Goal: Task Accomplishment & Management: Use online tool/utility

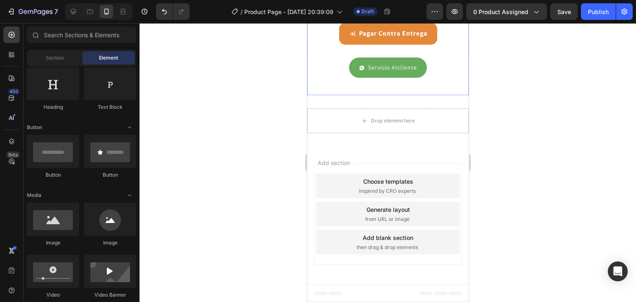
scroll to position [2893, 0]
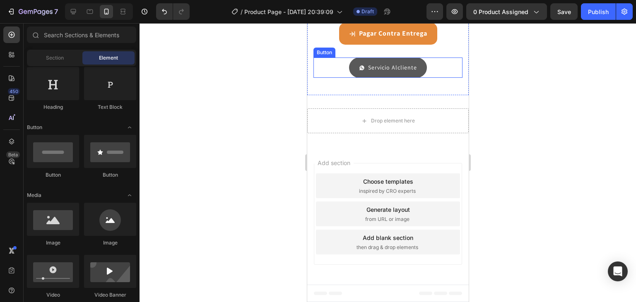
click at [404, 78] on link "Servicio Alcliente" at bounding box center [388, 68] width 78 height 20
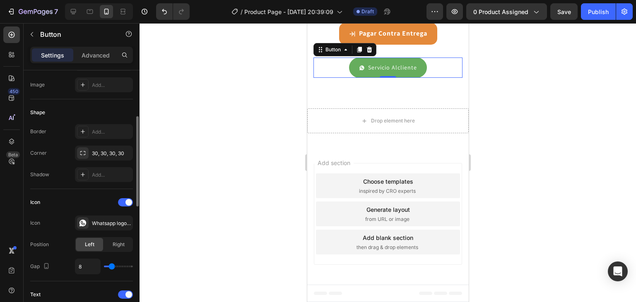
scroll to position [131, 0]
click at [95, 55] on p "Advanced" at bounding box center [96, 55] width 28 height 9
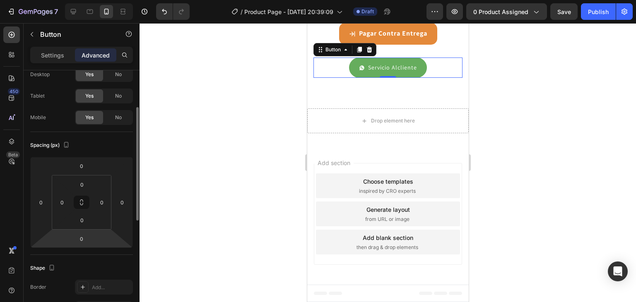
scroll to position [21, 0]
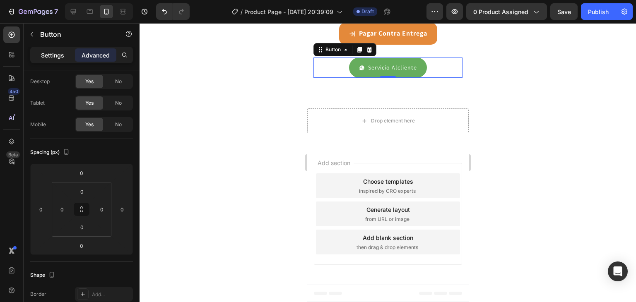
click at [51, 57] on p "Settings" at bounding box center [52, 55] width 23 height 9
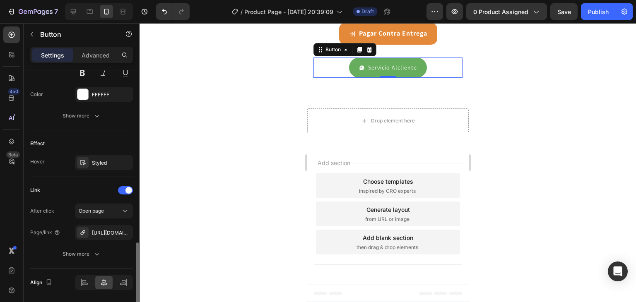
scroll to position [467, 0]
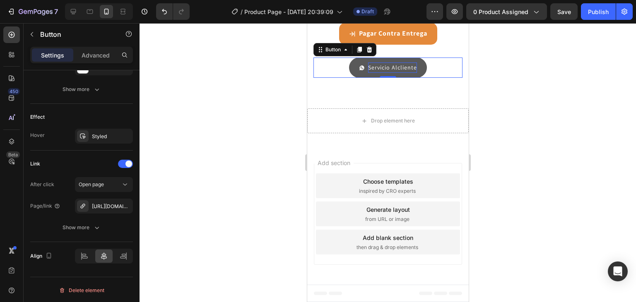
click at [382, 73] on p "Servicio Alcliente" at bounding box center [392, 68] width 49 height 10
click at [359, 73] on span at bounding box center [362, 68] width 6 height 10
click at [607, 132] on div at bounding box center [388, 162] width 496 height 279
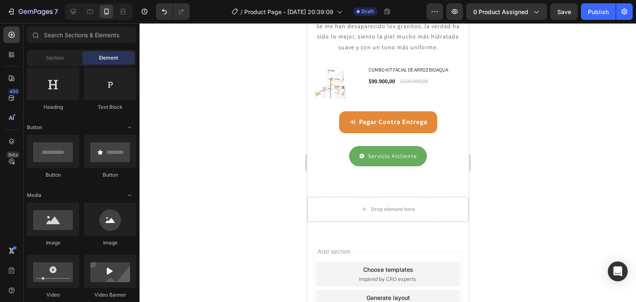
scroll to position [2845, 0]
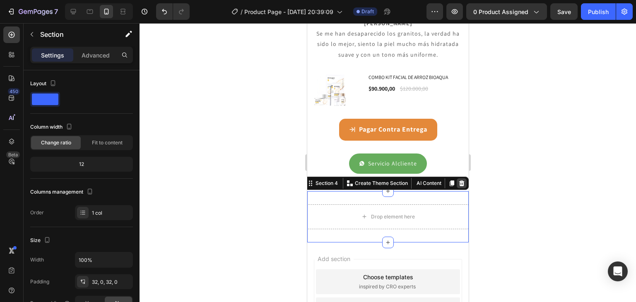
click at [458, 180] on icon at bounding box center [461, 183] width 7 height 7
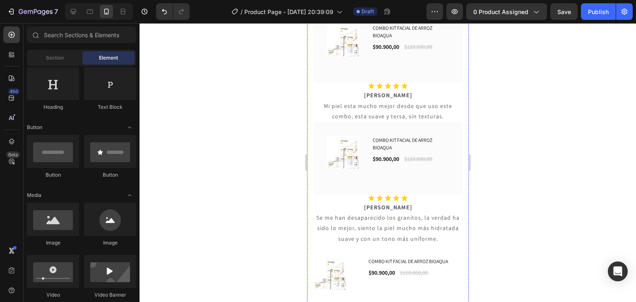
scroll to position [2869, 0]
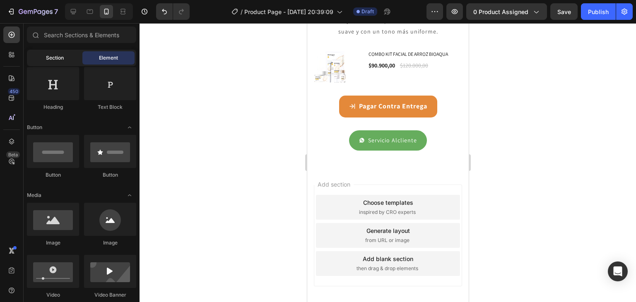
click at [46, 63] on div "Section" at bounding box center [55, 57] width 52 height 13
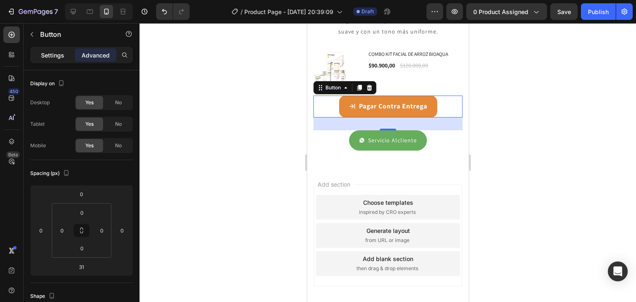
click at [49, 58] on p "Settings" at bounding box center [52, 55] width 23 height 9
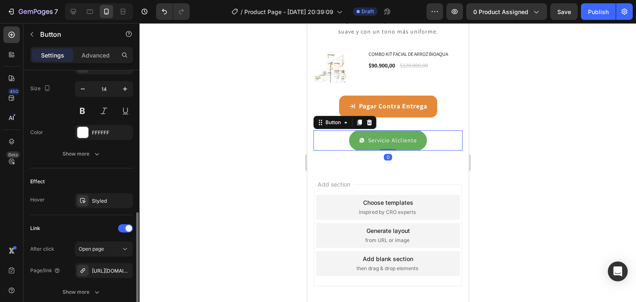
scroll to position [467, 0]
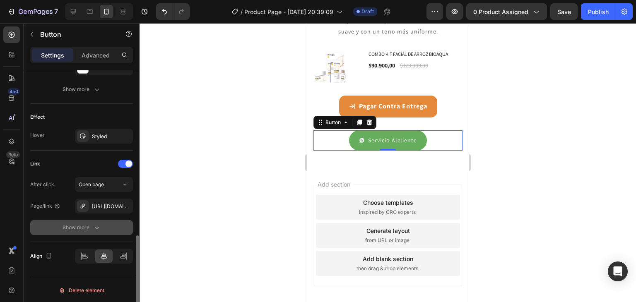
click at [97, 228] on icon "button" at bounding box center [97, 228] width 8 height 8
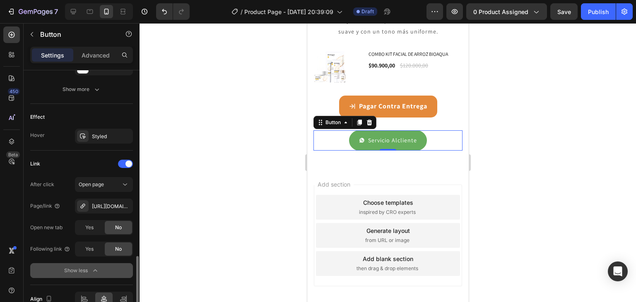
scroll to position [510, 0]
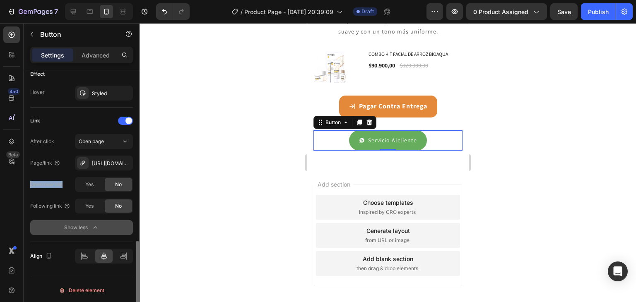
drag, startPoint x: 30, startPoint y: 183, endPoint x: 65, endPoint y: 182, distance: 35.6
drag, startPoint x: 26, startPoint y: 205, endPoint x: 62, endPoint y: 204, distance: 35.2
click at [91, 205] on span "Yes" at bounding box center [89, 205] width 8 height 7
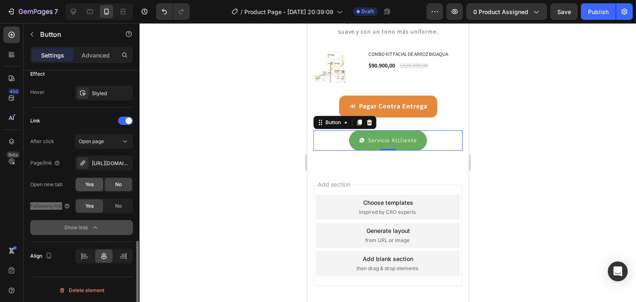
click at [89, 182] on span "Yes" at bounding box center [89, 184] width 8 height 7
click at [270, 159] on div at bounding box center [388, 162] width 496 height 279
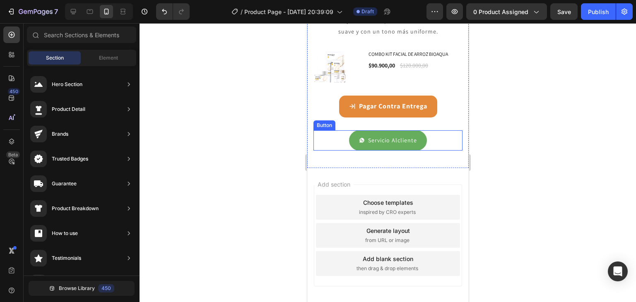
scroll to position [2785, 0]
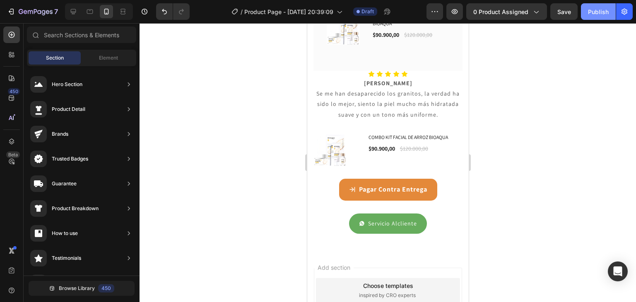
click at [590, 12] on div "Publish" at bounding box center [598, 11] width 21 height 9
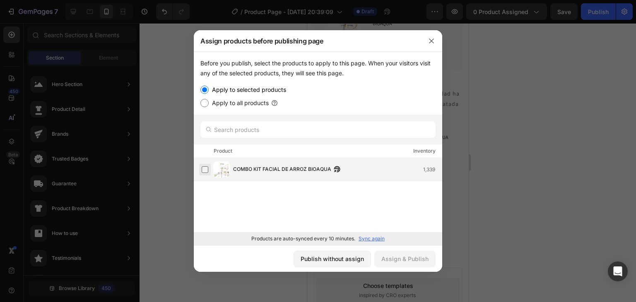
click at [202, 169] on label at bounding box center [205, 169] width 7 height 7
click at [434, 38] on icon "button" at bounding box center [431, 41] width 7 height 7
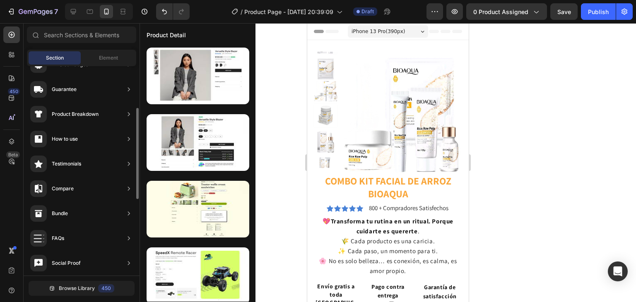
scroll to position [96, 0]
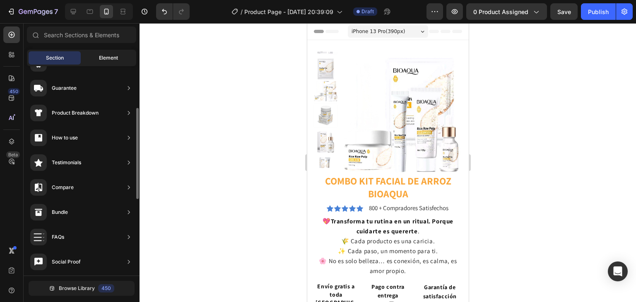
click at [111, 58] on span "Element" at bounding box center [108, 57] width 19 height 7
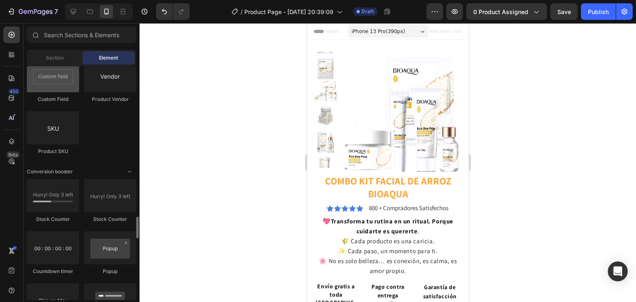
scroll to position [1605, 0]
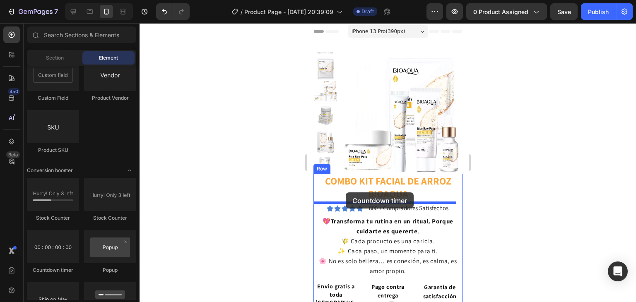
drag, startPoint x: 356, startPoint y: 265, endPoint x: 345, endPoint y: 193, distance: 73.7
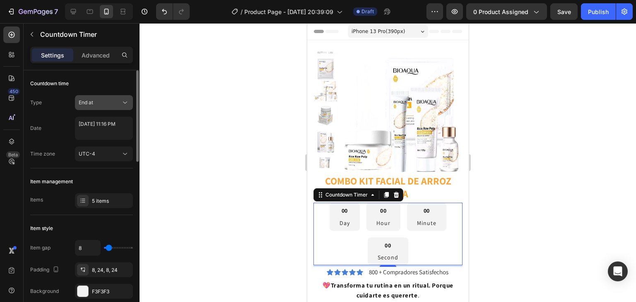
click at [124, 103] on icon at bounding box center [125, 103] width 8 height 8
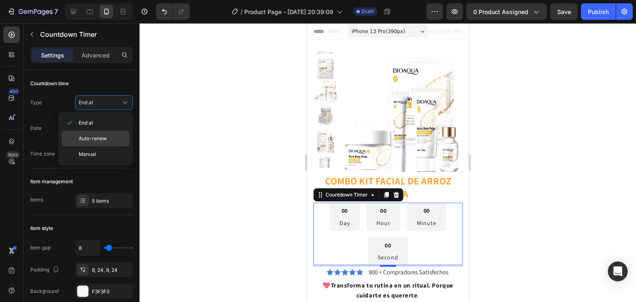
click at [112, 138] on p "Auto-renew" at bounding box center [102, 138] width 47 height 7
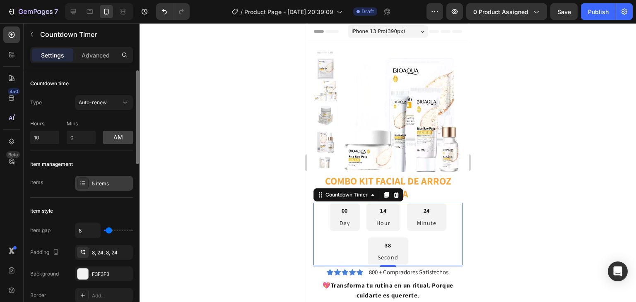
click at [110, 184] on div "5 items" at bounding box center [111, 183] width 39 height 7
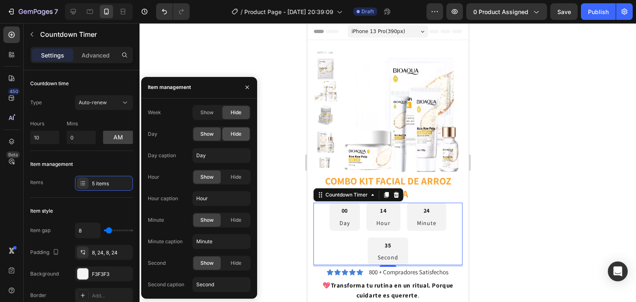
click at [237, 135] on span "Hide" at bounding box center [236, 133] width 11 height 7
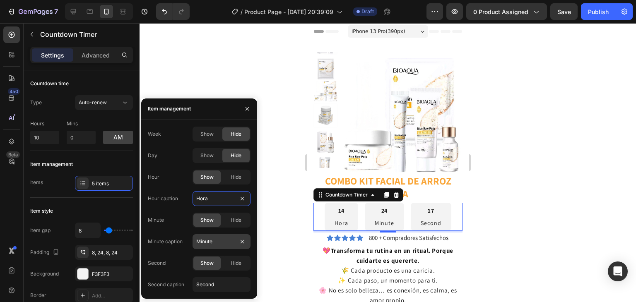
type input "Hora"
click at [215, 244] on input "Minute" at bounding box center [222, 241] width 58 height 15
type input "Minutos"
click at [231, 221] on span "Hide" at bounding box center [236, 220] width 11 height 7
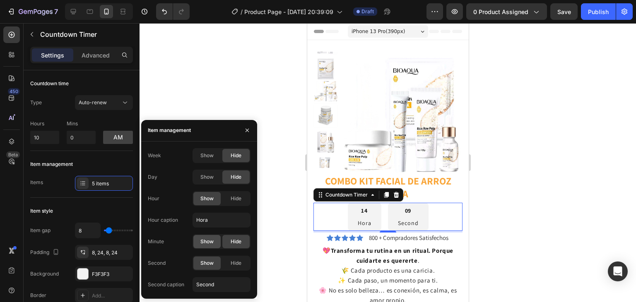
click at [207, 239] on span "Show" at bounding box center [206, 241] width 13 height 7
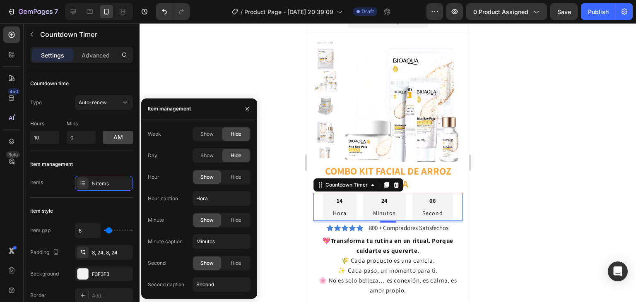
scroll to position [10, 0]
type input "Segundos"
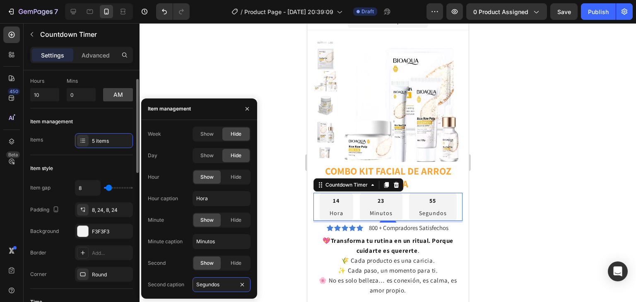
scroll to position [48, 0]
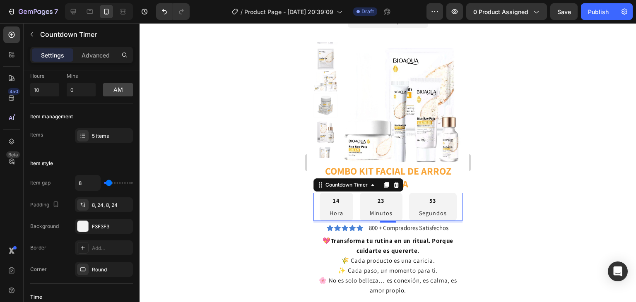
click at [224, 71] on div at bounding box center [388, 162] width 496 height 279
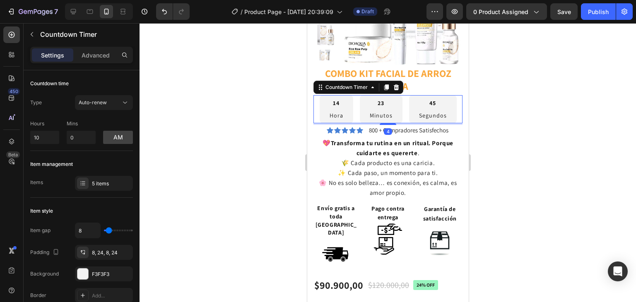
scroll to position [145, 0]
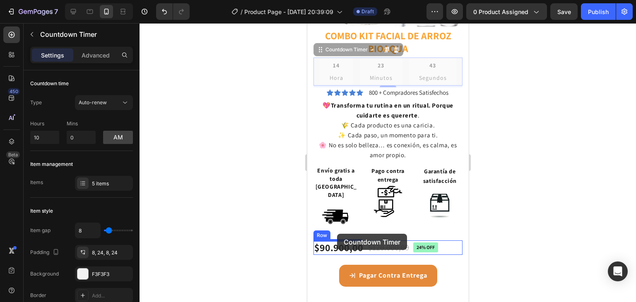
drag, startPoint x: 317, startPoint y: 51, endPoint x: 337, endPoint y: 234, distance: 184.1
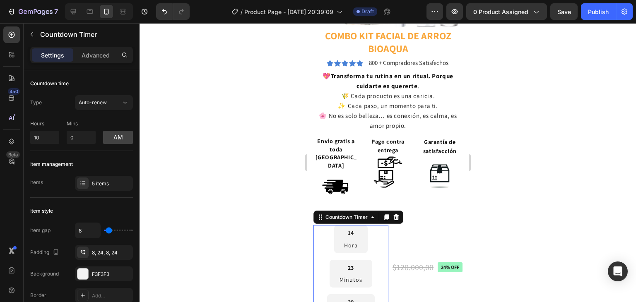
scroll to position [237, 0]
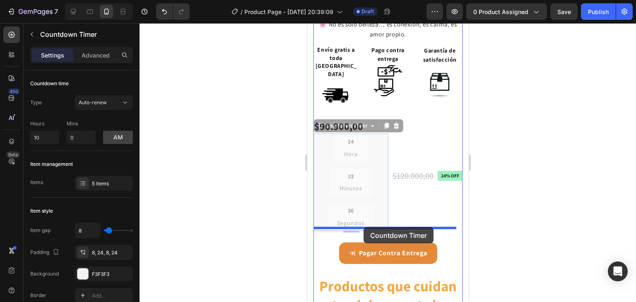
drag, startPoint x: 318, startPoint y: 113, endPoint x: 363, endPoint y: 227, distance: 123.1
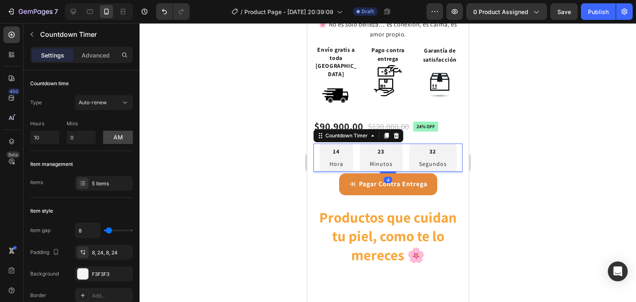
click at [523, 196] on div at bounding box center [388, 162] width 496 height 279
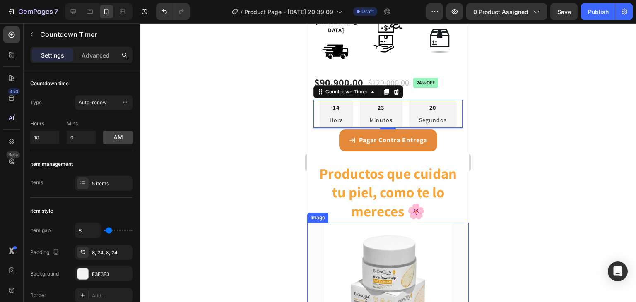
scroll to position [281, 0]
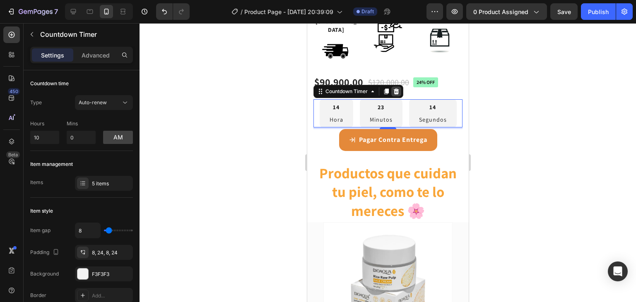
click at [397, 89] on icon at bounding box center [395, 92] width 5 height 6
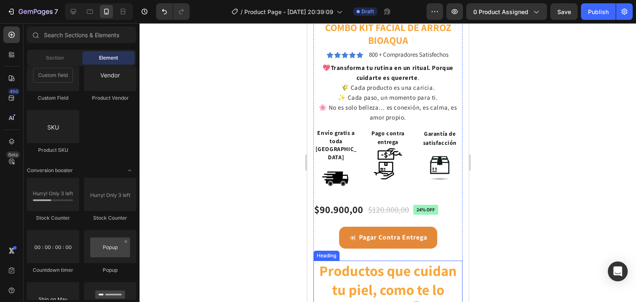
scroll to position [0, 0]
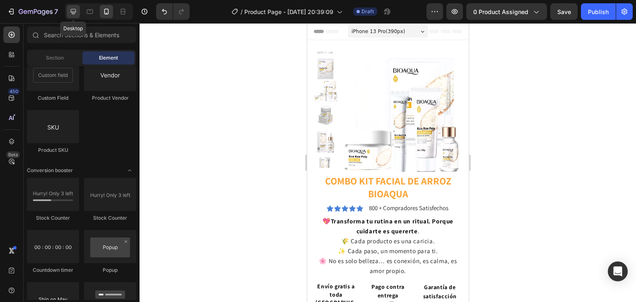
click at [76, 12] on icon at bounding box center [73, 11] width 8 height 8
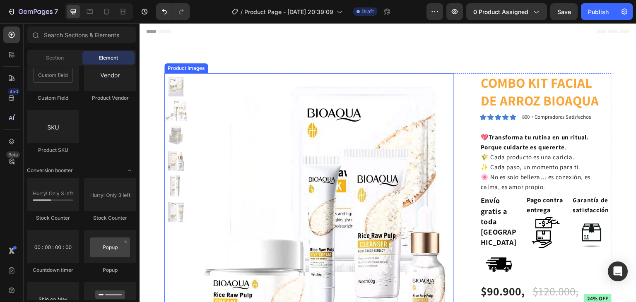
scroll to position [56, 0]
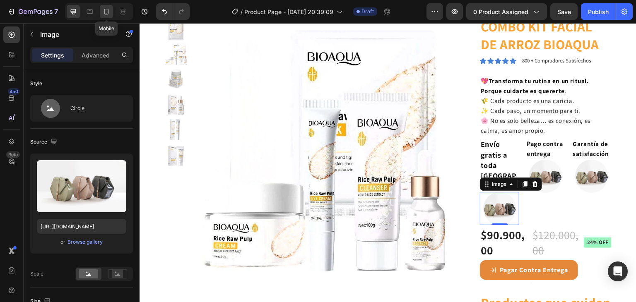
click at [104, 12] on icon at bounding box center [106, 11] width 8 height 8
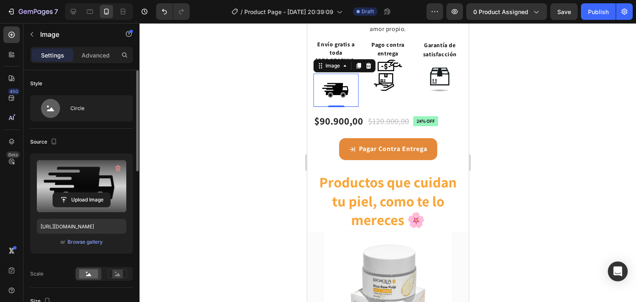
scroll to position [247, 0]
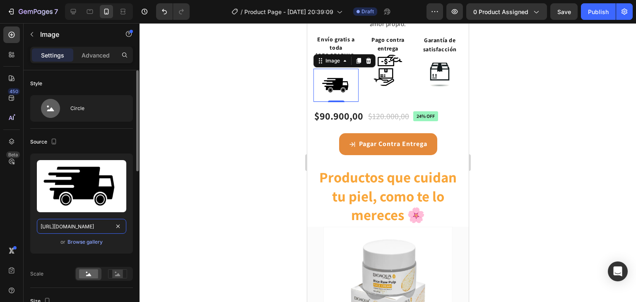
click at [75, 222] on input "[URL][DOMAIN_NAME]" at bounding box center [81, 226] width 89 height 15
click at [76, 10] on icon at bounding box center [73, 11] width 8 height 8
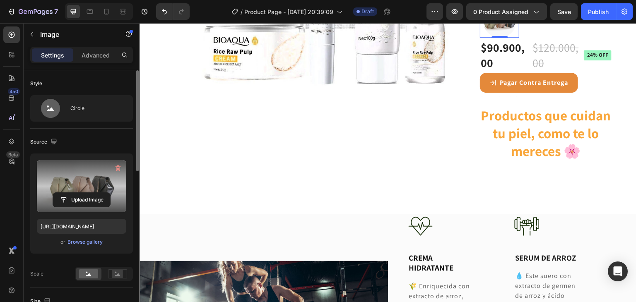
scroll to position [185, 0]
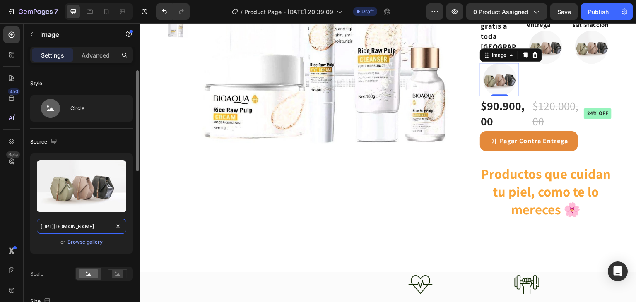
click at [78, 224] on input "[URL][DOMAIN_NAME]" at bounding box center [81, 226] width 89 height 15
paste input "[DOMAIN_NAME][URL]"
type input "[URL][DOMAIN_NAME]"
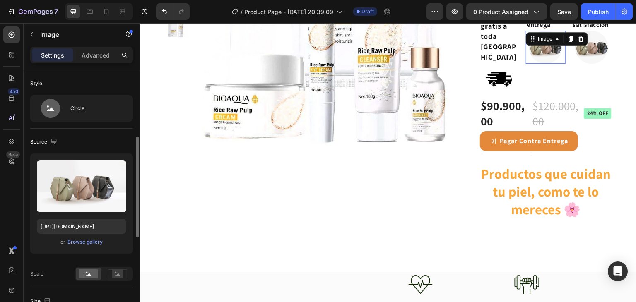
scroll to position [48, 0]
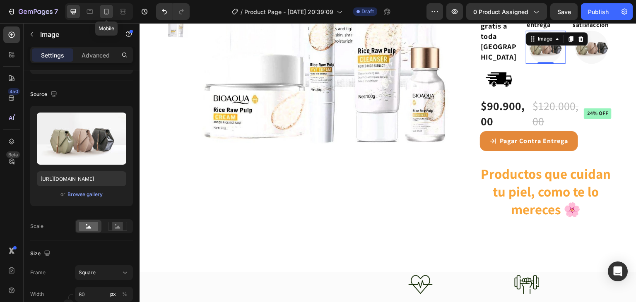
click at [106, 11] on icon at bounding box center [106, 11] width 8 height 8
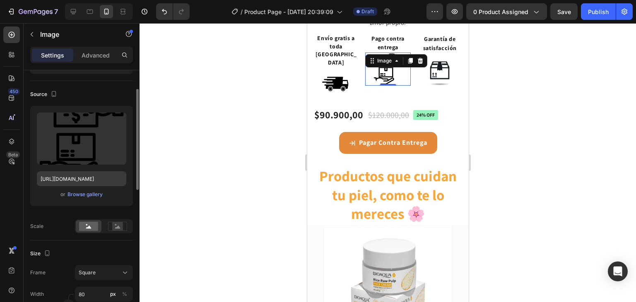
scroll to position [248, 0]
click at [89, 181] on input "[URL][DOMAIN_NAME]" at bounding box center [81, 178] width 89 height 15
click at [75, 13] on icon at bounding box center [73, 11] width 8 height 8
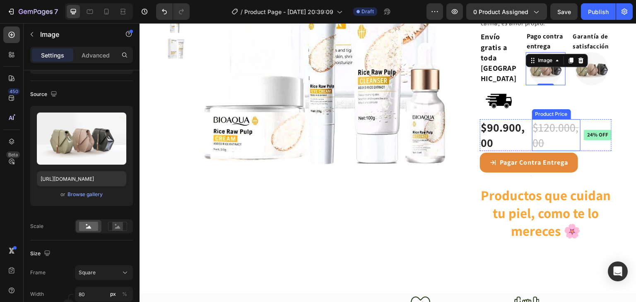
scroll to position [164, 0]
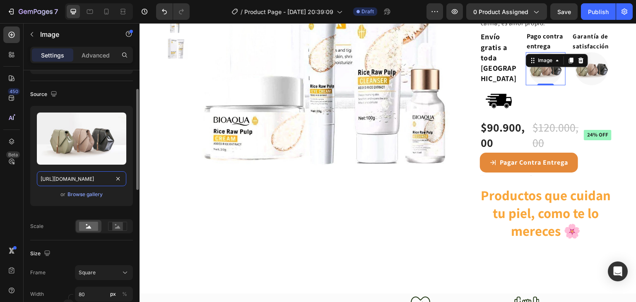
click at [103, 177] on input "[URL][DOMAIN_NAME]" at bounding box center [81, 178] width 89 height 15
paste input "-[URL][DOMAIN_NAME]"
type input "[URL][DOMAIN_NAME]"
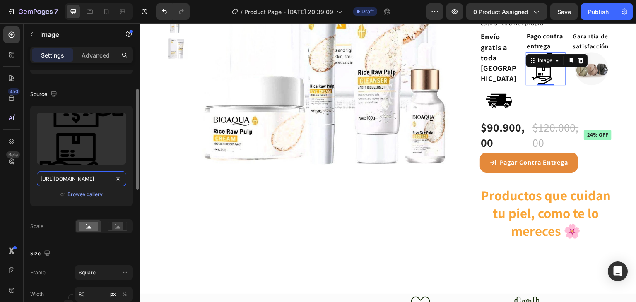
scroll to position [0, 67]
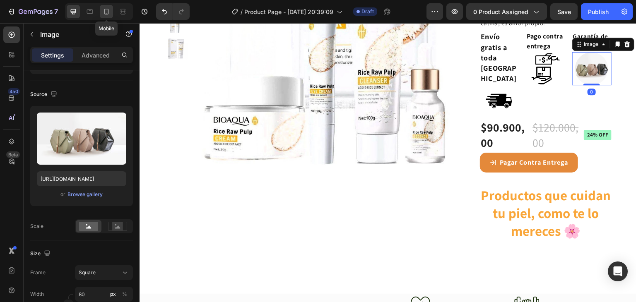
click at [106, 18] on div at bounding box center [106, 11] width 13 height 13
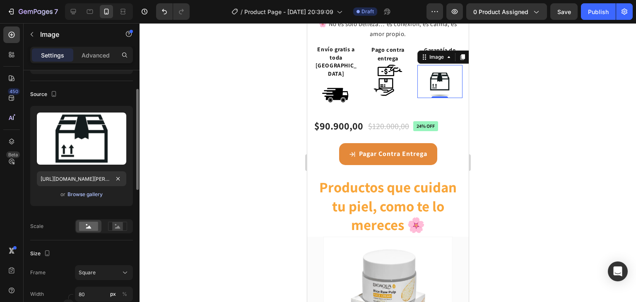
scroll to position [250, 0]
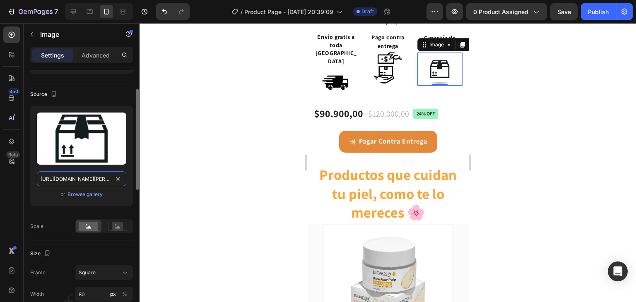
click at [79, 181] on input "[URL][DOMAIN_NAME][PERSON_NAME]" at bounding box center [81, 178] width 89 height 15
click at [65, 14] on div at bounding box center [99, 11] width 68 height 17
click at [71, 14] on icon at bounding box center [73, 11] width 8 height 8
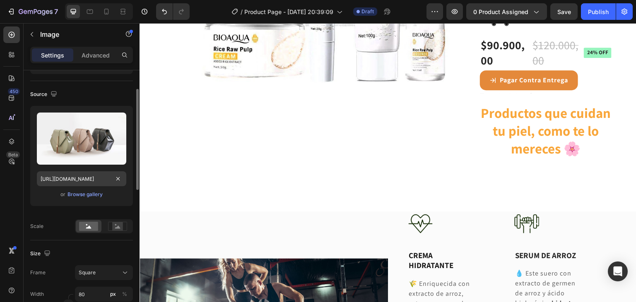
scroll to position [164, 0]
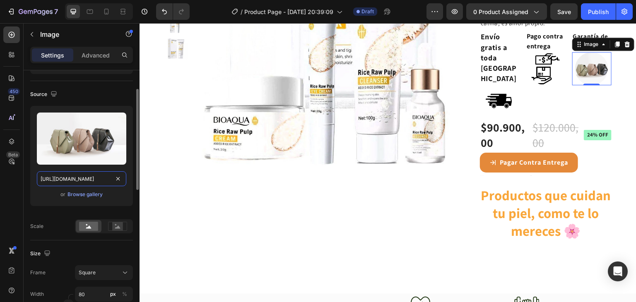
click at [96, 178] on input "[URL][DOMAIN_NAME]" at bounding box center [81, 178] width 89 height 15
paste input "[DOMAIN_NAME][URL][PERSON_NAME]"
type input "[URL][DOMAIN_NAME][PERSON_NAME]"
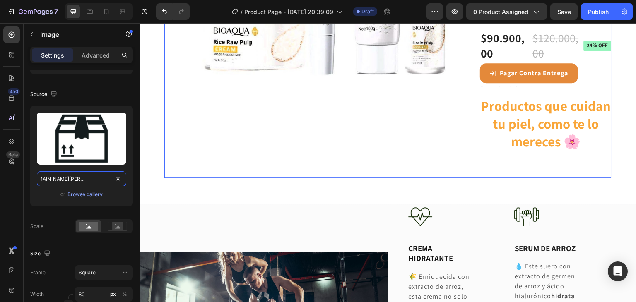
scroll to position [354, 0]
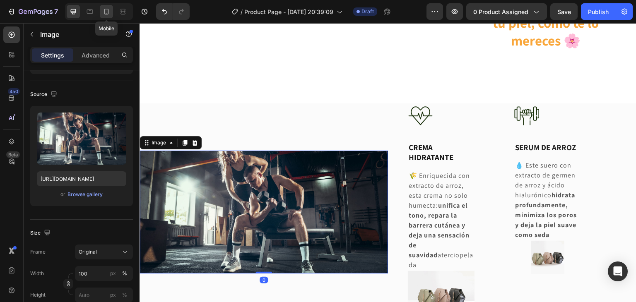
click at [108, 12] on icon at bounding box center [106, 11] width 8 height 8
type input "[URL][DOMAIN_NAME]"
type input "80"
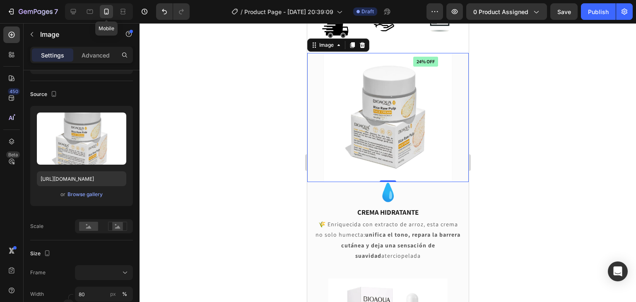
scroll to position [302, 0]
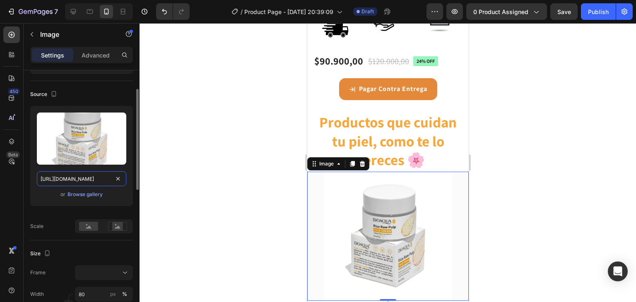
click at [92, 176] on input "[URL][DOMAIN_NAME]" at bounding box center [81, 178] width 89 height 15
click at [73, 14] on icon at bounding box center [73, 11] width 8 height 8
type input "[URL][DOMAIN_NAME]"
type input "100"
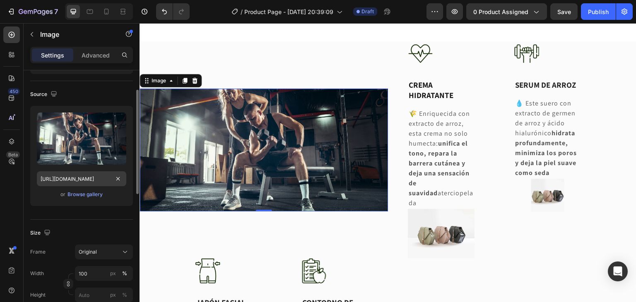
scroll to position [438, 0]
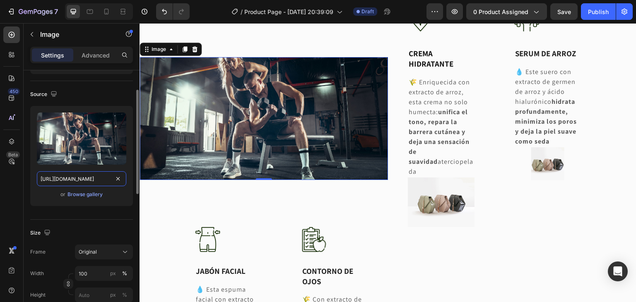
click at [89, 177] on input "[URL][DOMAIN_NAME]" at bounding box center [81, 178] width 89 height 15
paste input "[DOMAIN_NAME][URL]"
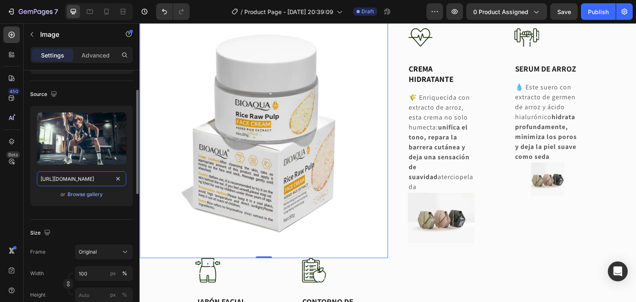
scroll to position [395, 0]
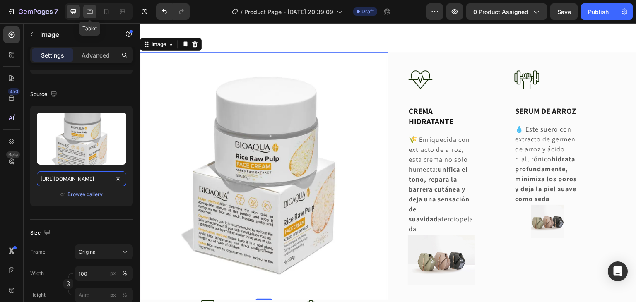
type input "[URL][DOMAIN_NAME]"
click at [93, 11] on icon at bounding box center [90, 11] width 8 height 8
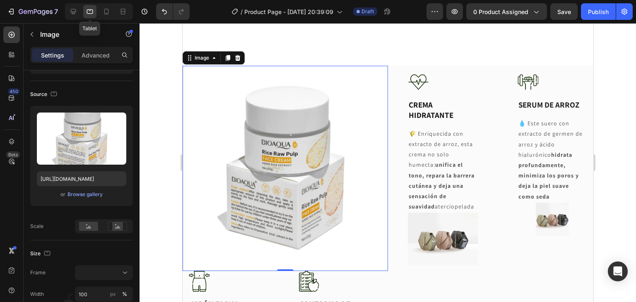
scroll to position [319, 0]
click at [75, 10] on icon at bounding box center [73, 11] width 8 height 8
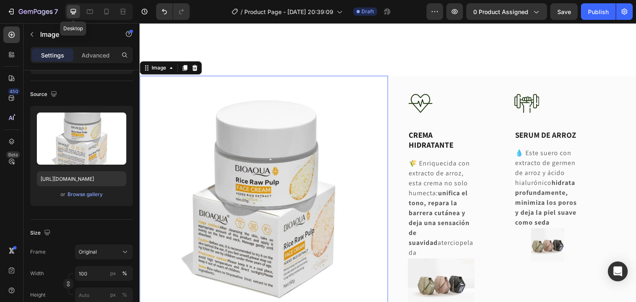
scroll to position [395, 0]
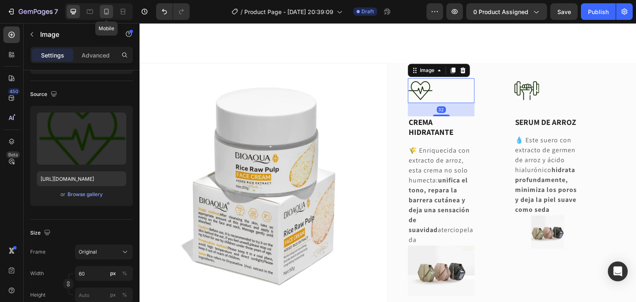
click at [107, 13] on icon at bounding box center [106, 11] width 8 height 8
type input "[URL][DOMAIN_NAME]"
type input "50"
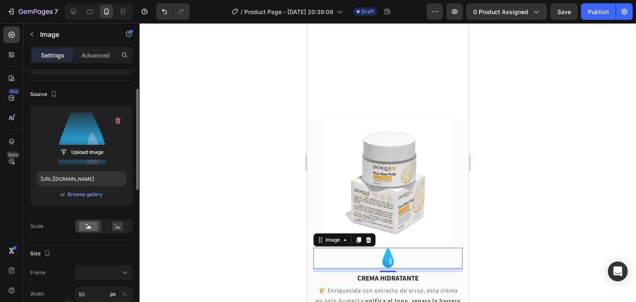
scroll to position [532, 0]
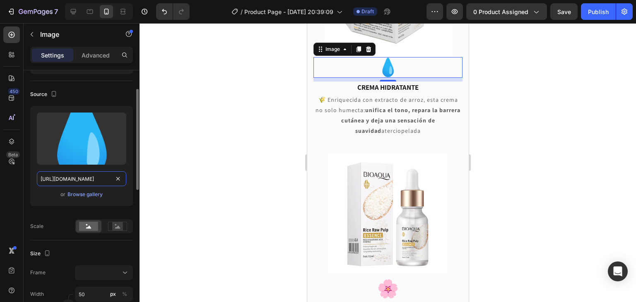
click at [88, 181] on input "[URL][DOMAIN_NAME]" at bounding box center [81, 178] width 89 height 15
click at [75, 10] on icon at bounding box center [73, 11] width 8 height 8
type input "[URL][DOMAIN_NAME]"
type input "60"
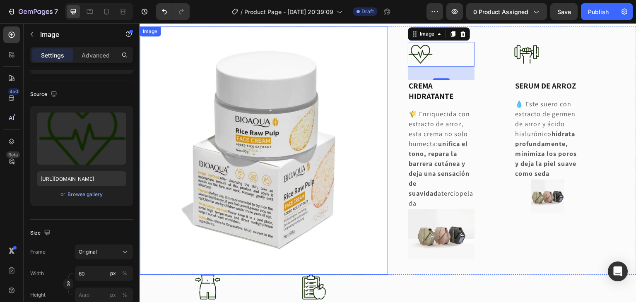
scroll to position [444, 0]
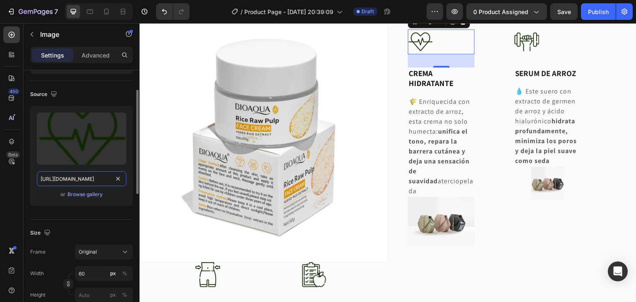
click at [91, 175] on input "[URL][DOMAIN_NAME]" at bounding box center [81, 178] width 89 height 15
paste input "[DOMAIN_NAME][URL]"
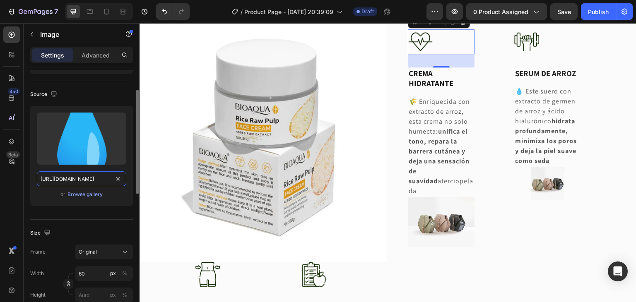
scroll to position [0, 84]
type input "[URL][DOMAIN_NAME]"
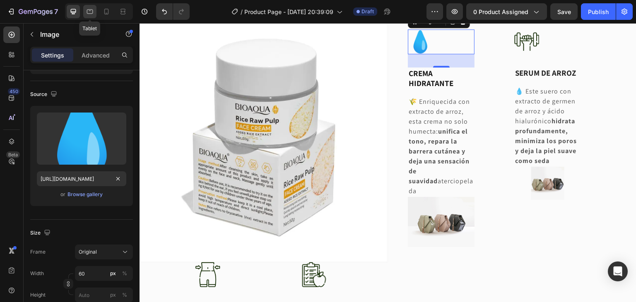
scroll to position [0, 0]
click at [91, 10] on icon at bounding box center [90, 11] width 8 height 8
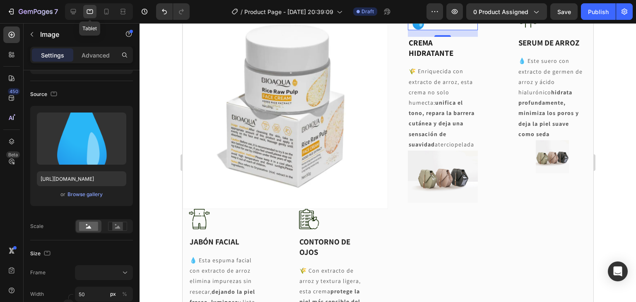
scroll to position [400, 0]
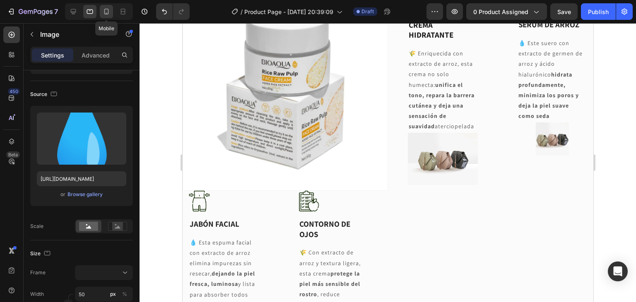
click at [109, 15] on icon at bounding box center [106, 11] width 8 height 8
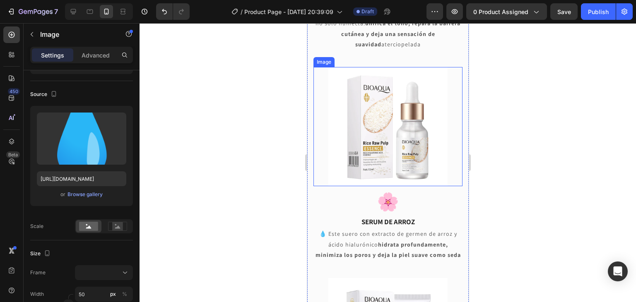
scroll to position [514, 0]
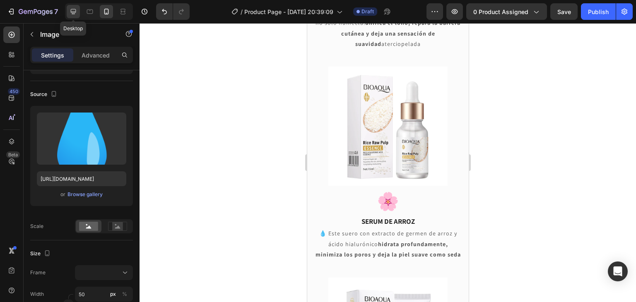
click at [74, 12] on icon at bounding box center [73, 11] width 5 height 5
type input "60"
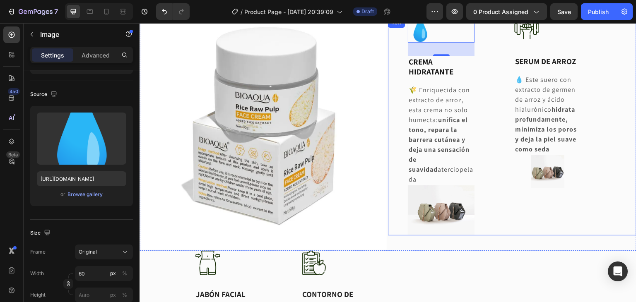
scroll to position [338, 0]
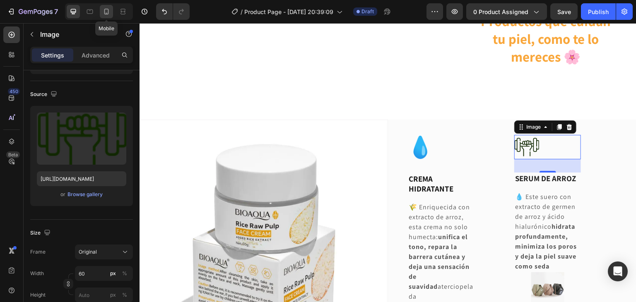
click at [107, 13] on icon at bounding box center [107, 13] width 2 height 1
type input "[URL][DOMAIN_NAME]"
type input "50"
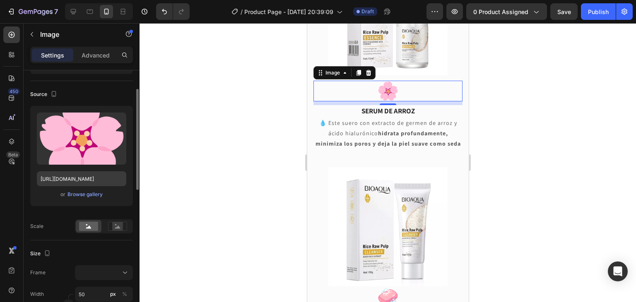
scroll to position [748, 0]
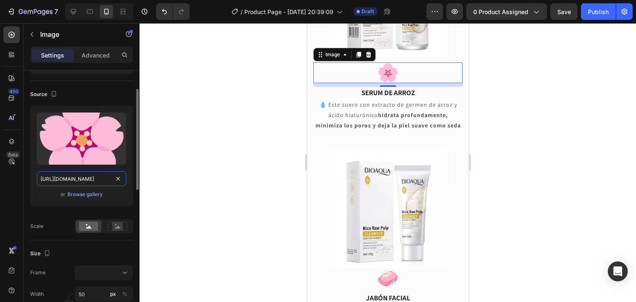
click at [84, 177] on input "[URL][DOMAIN_NAME]" at bounding box center [81, 178] width 89 height 15
click at [76, 10] on icon at bounding box center [73, 11] width 8 height 8
type input "[URL][DOMAIN_NAME]"
type input "60"
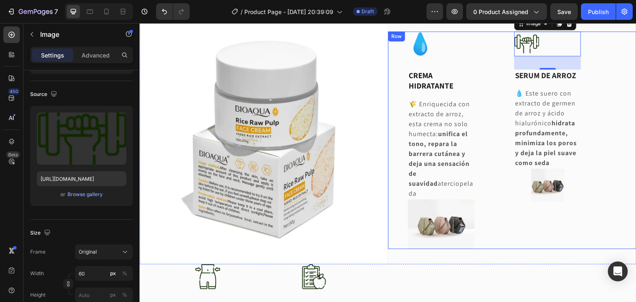
scroll to position [443, 0]
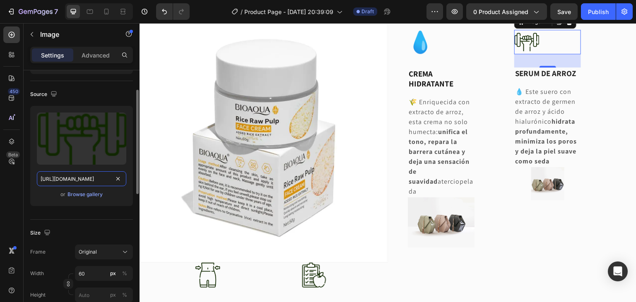
click at [84, 179] on input "[URL][DOMAIN_NAME]" at bounding box center [81, 178] width 89 height 15
paste input "[DOMAIN_NAME][URL]"
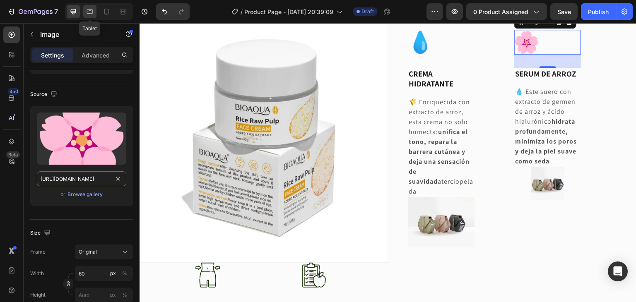
type input "[URL][DOMAIN_NAME]"
click at [89, 9] on icon at bounding box center [90, 11] width 8 height 8
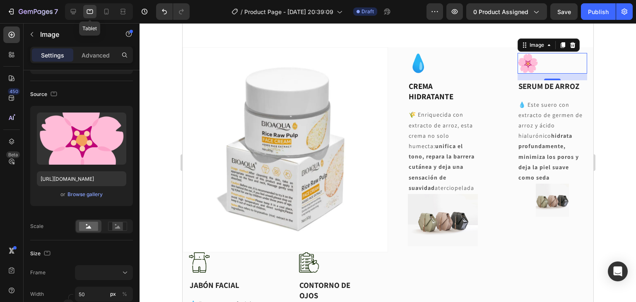
scroll to position [400, 0]
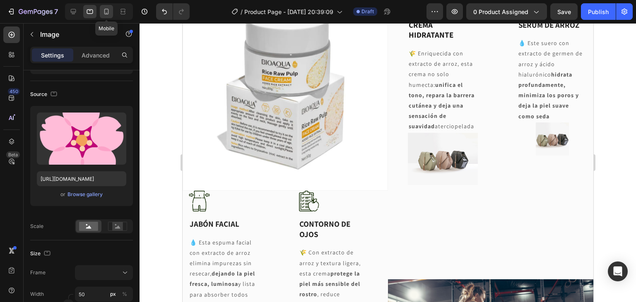
click at [104, 12] on icon at bounding box center [106, 11] width 8 height 8
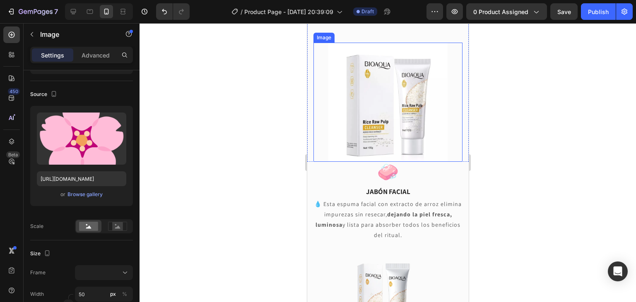
scroll to position [750, 0]
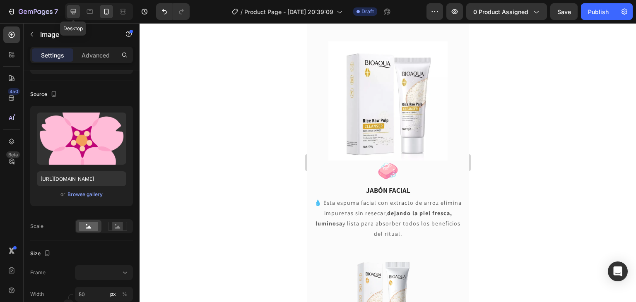
click at [72, 12] on icon at bounding box center [73, 11] width 5 height 5
type input "60"
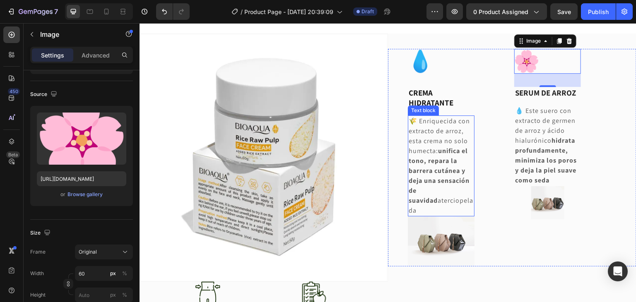
scroll to position [385, 0]
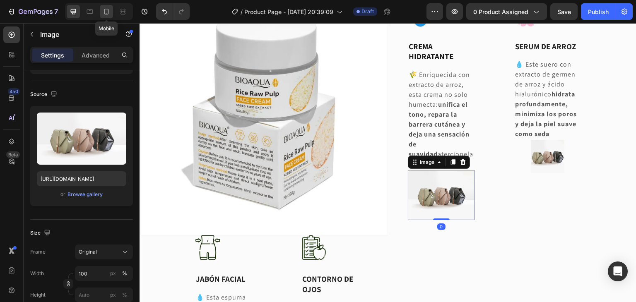
click at [104, 13] on icon at bounding box center [106, 11] width 8 height 8
type input "[URL][DOMAIN_NAME]"
type input "80"
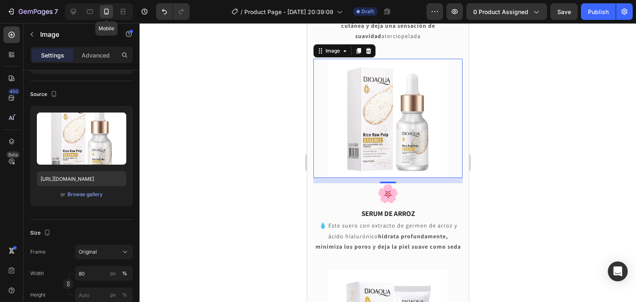
scroll to position [523, 0]
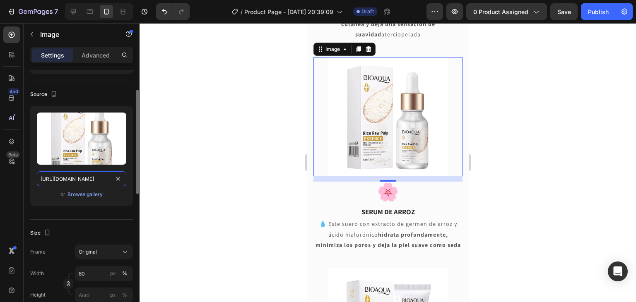
click at [81, 181] on input "[URL][DOMAIN_NAME]" at bounding box center [81, 178] width 89 height 15
click at [73, 12] on icon at bounding box center [73, 11] width 5 height 5
type input "[URL][DOMAIN_NAME]"
type input "100"
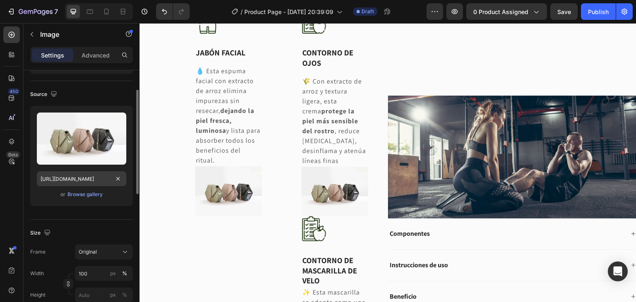
scroll to position [496, 0]
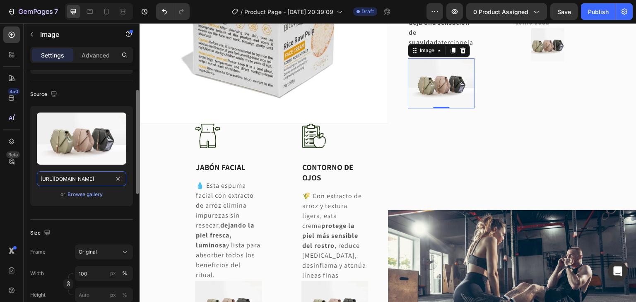
click at [71, 173] on input "[URL][DOMAIN_NAME]" at bounding box center [81, 178] width 89 height 15
paste input "[DOMAIN_NAME][URL]"
type input "[URL][DOMAIN_NAME]"
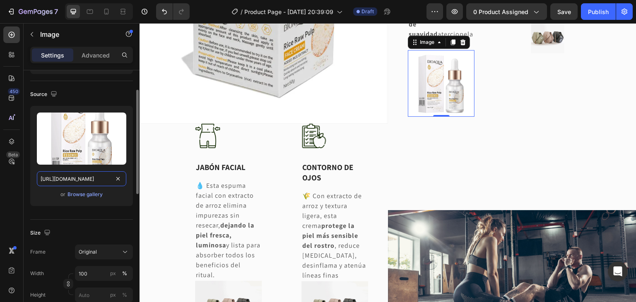
scroll to position [0, 37]
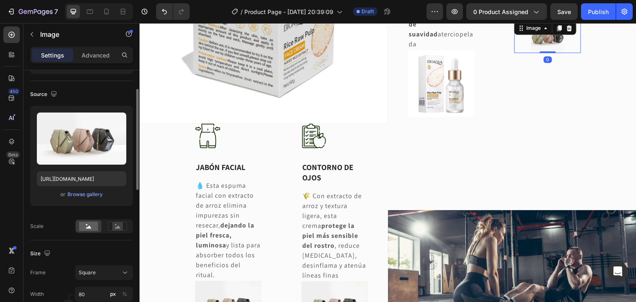
click at [547, 48] on img at bounding box center [547, 36] width 33 height 33
click at [105, 10] on icon at bounding box center [106, 11] width 8 height 8
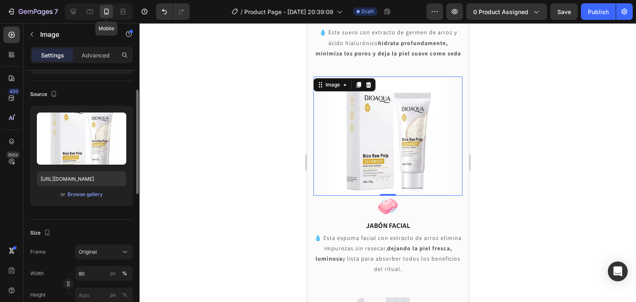
scroll to position [740, 0]
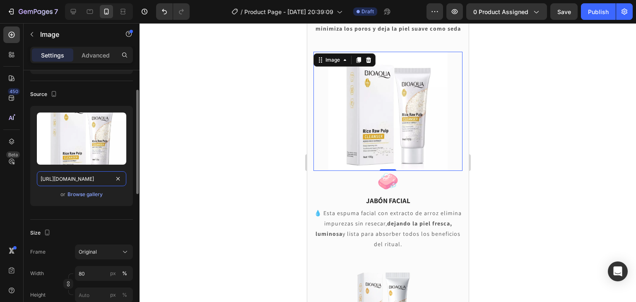
click at [79, 175] on input "[URL][DOMAIN_NAME]" at bounding box center [81, 178] width 89 height 15
click at [71, 10] on icon at bounding box center [73, 11] width 5 height 5
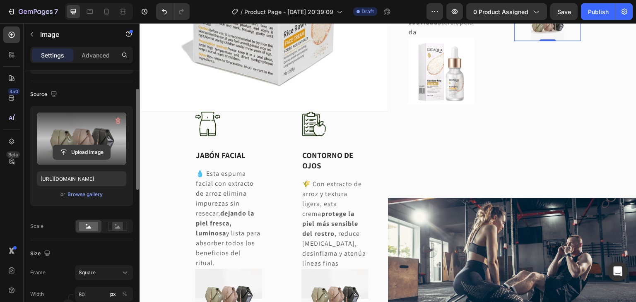
scroll to position [468, 0]
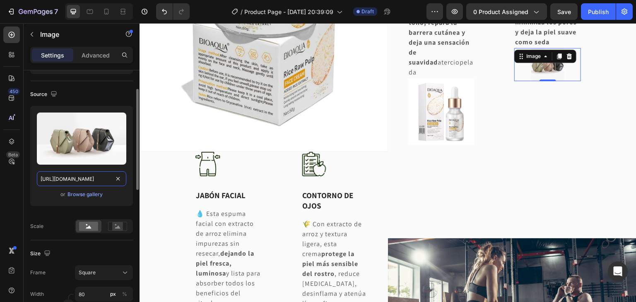
click at [72, 181] on input "[URL][DOMAIN_NAME]" at bounding box center [81, 178] width 89 height 15
paste input "[DOMAIN_NAME][URL]"
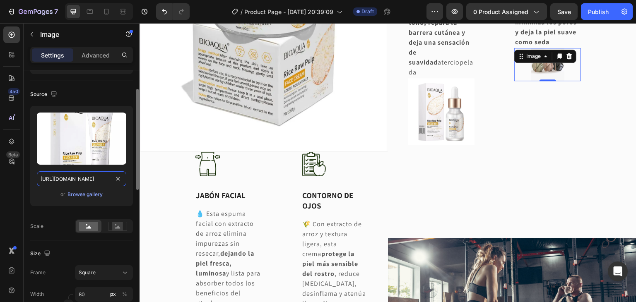
scroll to position [0, 29]
type input "[URL][DOMAIN_NAME]"
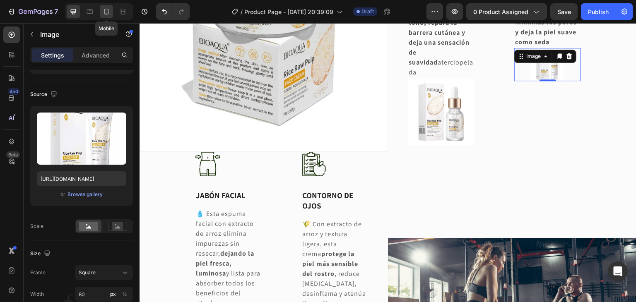
scroll to position [0, 0]
click at [106, 14] on icon at bounding box center [106, 11] width 8 height 8
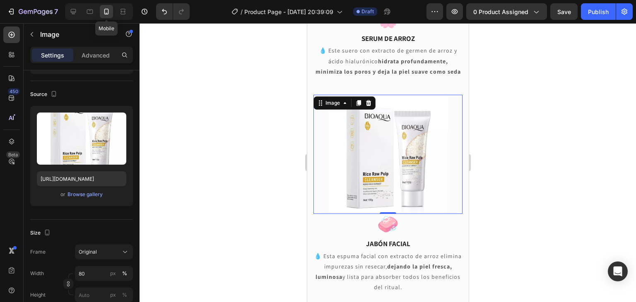
scroll to position [740, 0]
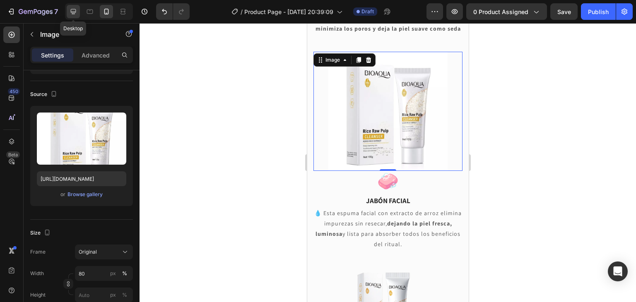
click at [71, 5] on div at bounding box center [73, 11] width 13 height 13
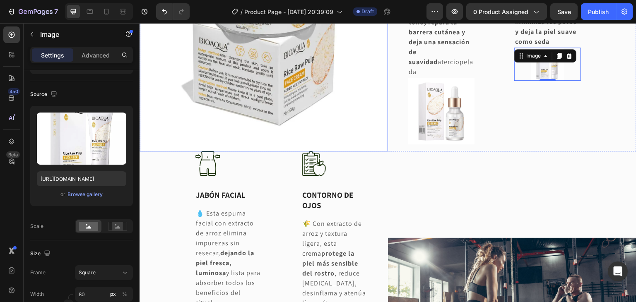
scroll to position [468, 0]
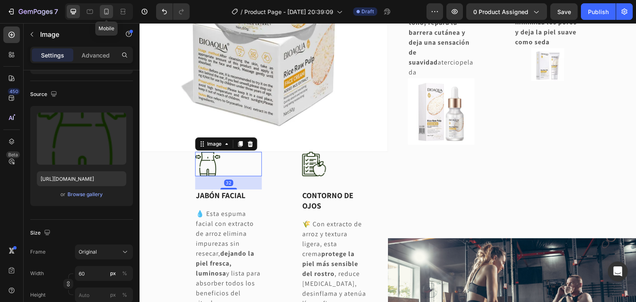
click at [104, 13] on icon at bounding box center [106, 12] width 5 height 6
type input "[URL][DOMAIN_NAME]"
type input "50"
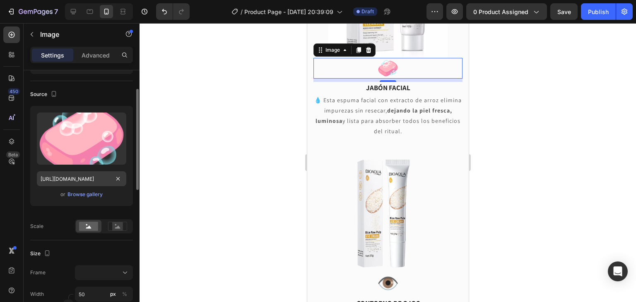
scroll to position [854, 0]
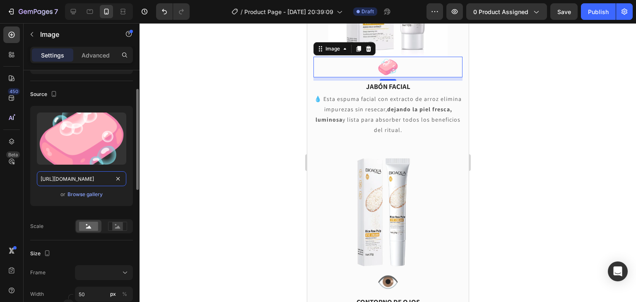
click at [68, 176] on input "[URL][DOMAIN_NAME]" at bounding box center [81, 178] width 89 height 15
click at [73, 14] on icon at bounding box center [73, 11] width 8 height 8
type input "[URL][DOMAIN_NAME]"
type input "60"
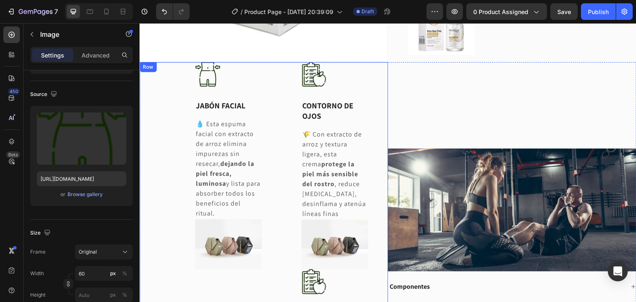
scroll to position [507, 0]
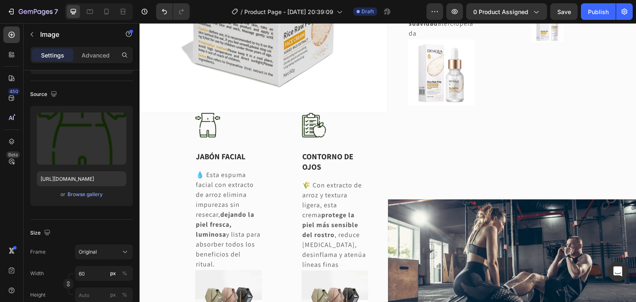
click at [207, 120] on img at bounding box center [207, 125] width 25 height 25
click at [94, 181] on input "[URL][DOMAIN_NAME]" at bounding box center [81, 178] width 89 height 15
paste input "[DOMAIN_NAME][URL]"
type input "[URL][DOMAIN_NAME]"
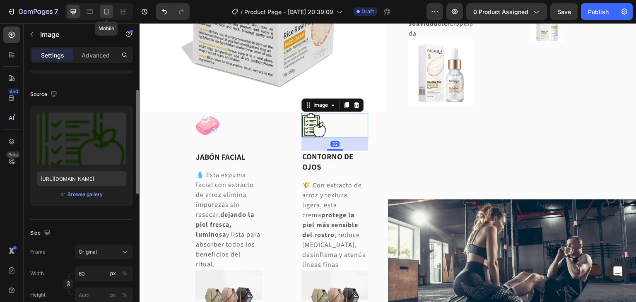
click at [107, 16] on div at bounding box center [106, 11] width 13 height 13
type input "[URL][DOMAIN_NAME]"
type input "50"
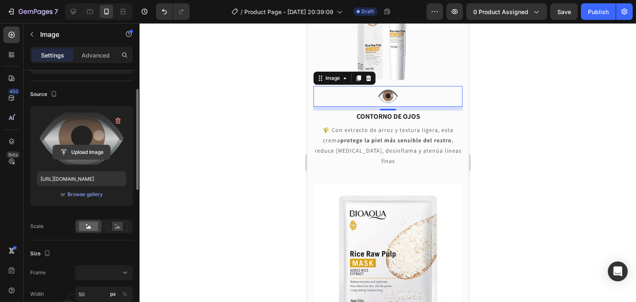
scroll to position [1065, 0]
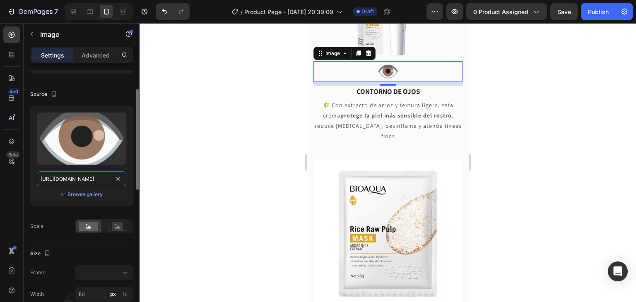
click at [72, 179] on input "[URL][DOMAIN_NAME]" at bounding box center [81, 178] width 89 height 15
click at [73, 11] on icon at bounding box center [73, 11] width 8 height 8
type input "[URL][DOMAIN_NAME]"
type input "60"
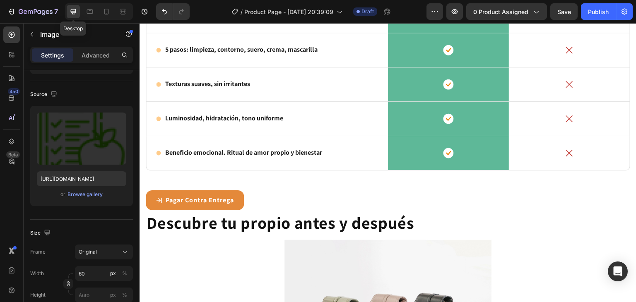
scroll to position [1202, 0]
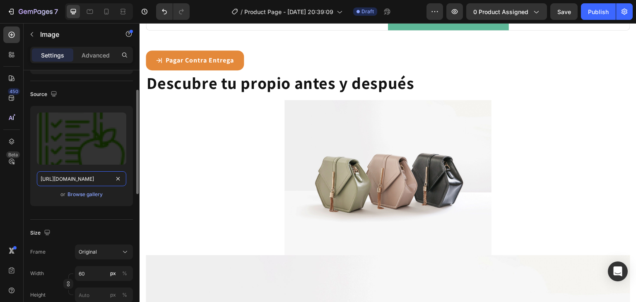
click at [73, 181] on input "[URL][DOMAIN_NAME]" at bounding box center [81, 178] width 89 height 15
paste input "[DOMAIN_NAME][URL]"
type input "[URL][DOMAIN_NAME]"
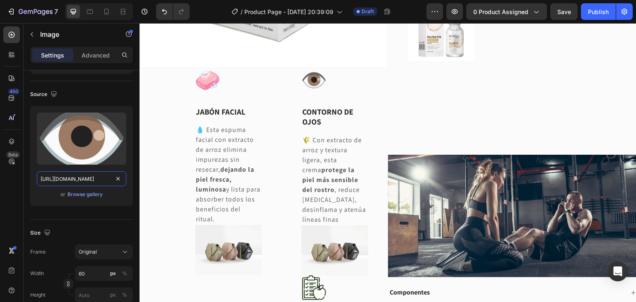
scroll to position [553, 0]
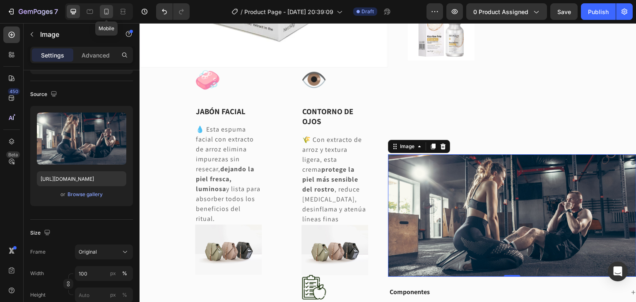
click at [106, 14] on icon at bounding box center [106, 11] width 8 height 8
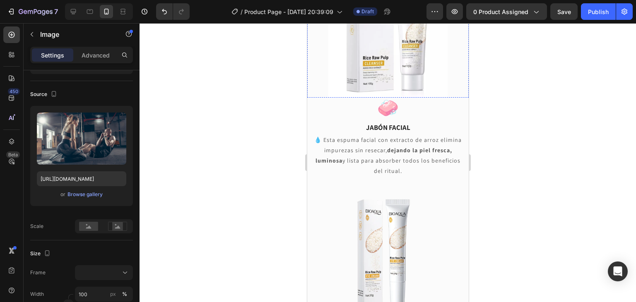
scroll to position [815, 0]
click at [74, 14] on icon at bounding box center [73, 11] width 5 height 5
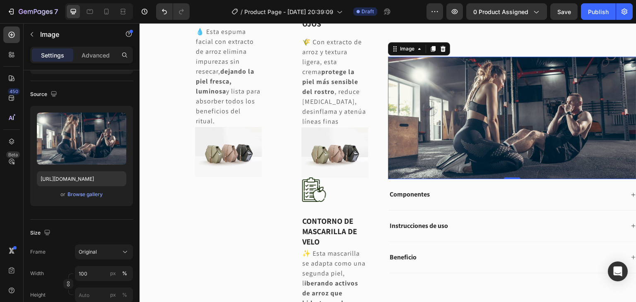
scroll to position [647, 0]
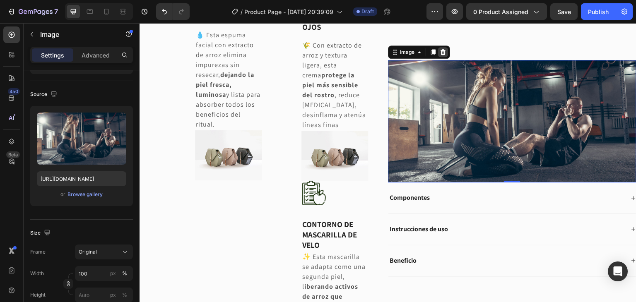
click at [443, 49] on icon at bounding box center [443, 52] width 7 height 7
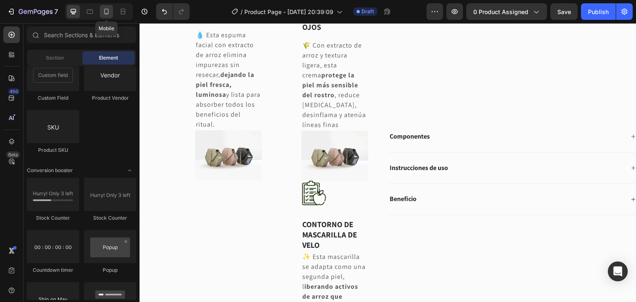
click at [100, 14] on div at bounding box center [106, 11] width 13 height 13
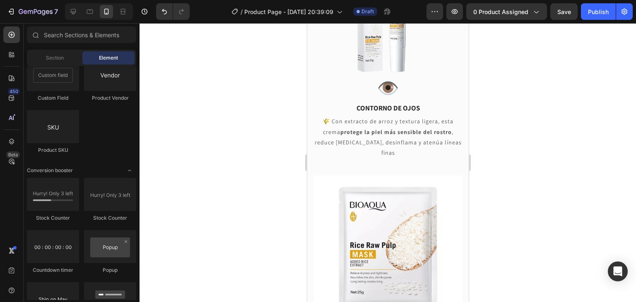
scroll to position [1154, 0]
click at [75, 12] on icon at bounding box center [73, 11] width 5 height 5
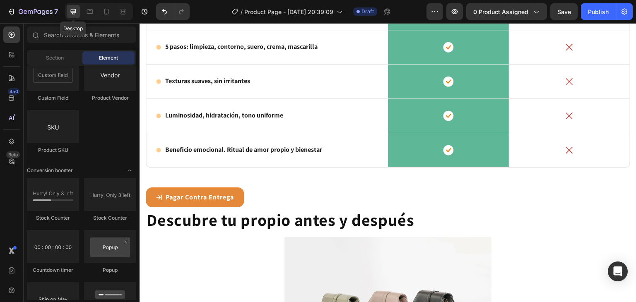
scroll to position [1274, 0]
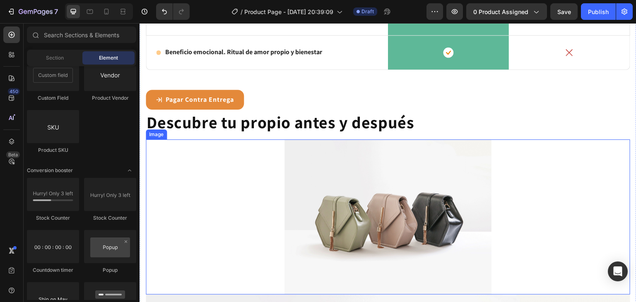
click at [413, 170] on img at bounding box center [387, 217] width 207 height 155
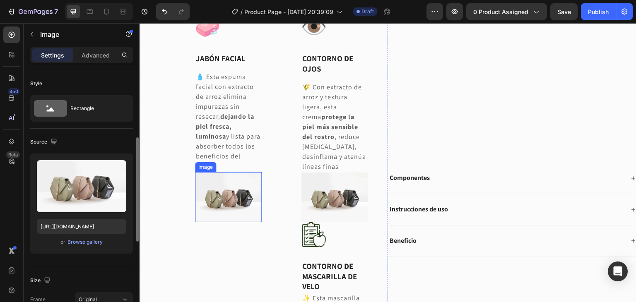
scroll to position [48, 0]
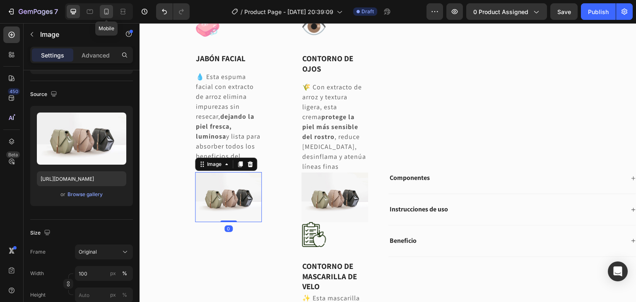
click at [104, 14] on icon at bounding box center [106, 11] width 8 height 8
type input "[URL][DOMAIN_NAME]"
type input "80"
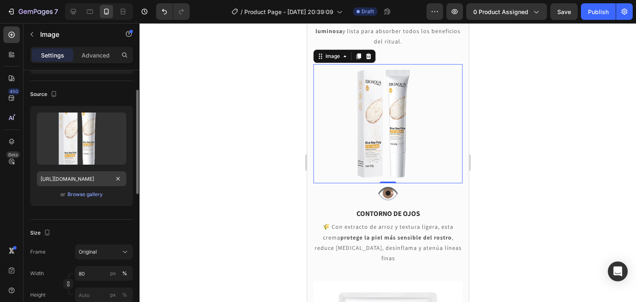
scroll to position [1055, 0]
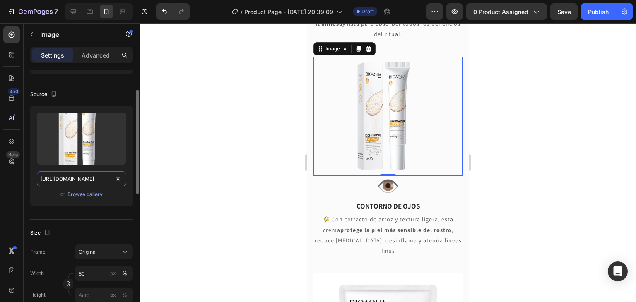
click at [64, 178] on input "[URL][DOMAIN_NAME]" at bounding box center [81, 178] width 89 height 15
click at [71, 10] on icon at bounding box center [73, 11] width 5 height 5
type input "[URL][DOMAIN_NAME]"
type input "100"
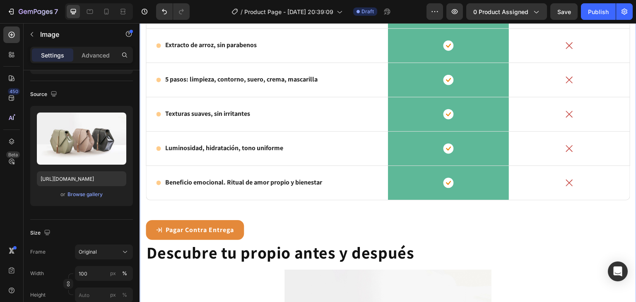
scroll to position [1121, 0]
click at [52, 181] on input "[URL][DOMAIN_NAME]" at bounding box center [81, 178] width 89 height 15
paste input "[DOMAIN_NAME][URL]"
type input "[URL][DOMAIN_NAME]"
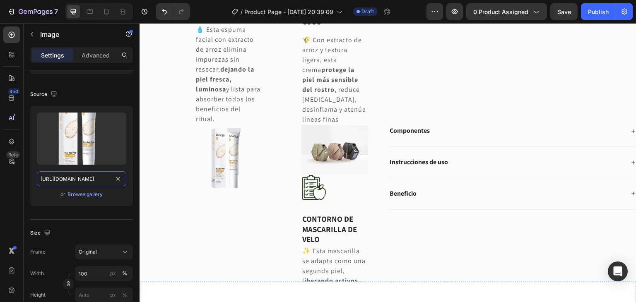
scroll to position [757, 0]
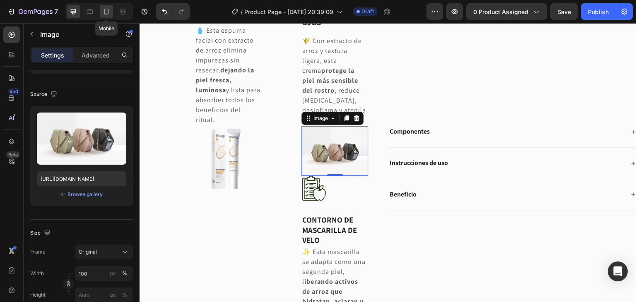
click at [106, 13] on icon at bounding box center [107, 13] width 2 height 1
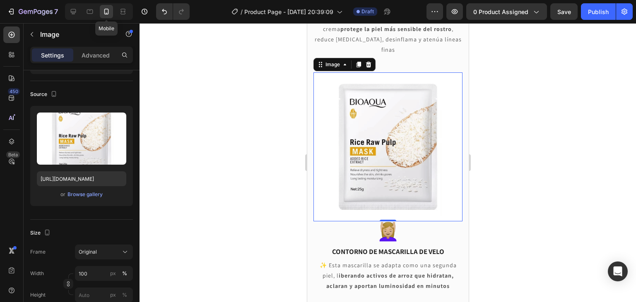
scroll to position [1257, 0]
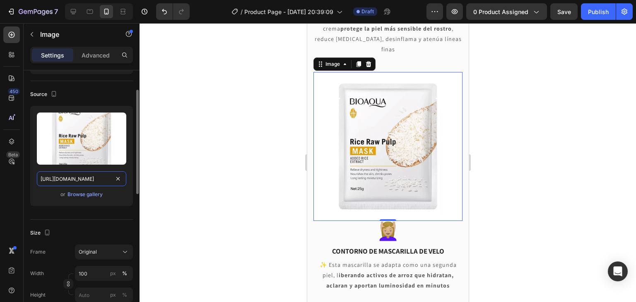
click at [75, 178] on input "[URL][DOMAIN_NAME]" at bounding box center [81, 178] width 89 height 15
click at [71, 12] on icon at bounding box center [73, 11] width 5 height 5
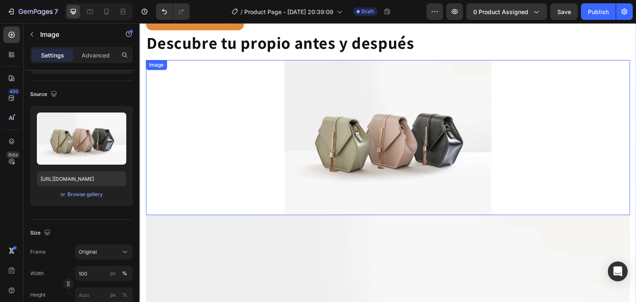
scroll to position [1347, 0]
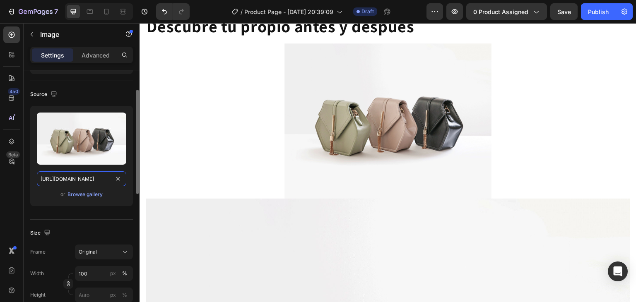
click at [82, 176] on input "[URL][DOMAIN_NAME]" at bounding box center [81, 178] width 89 height 15
paste input "[DOMAIN_NAME][URL][DOMAIN_NAME]"
type input "[URL][DOMAIN_NAME]"
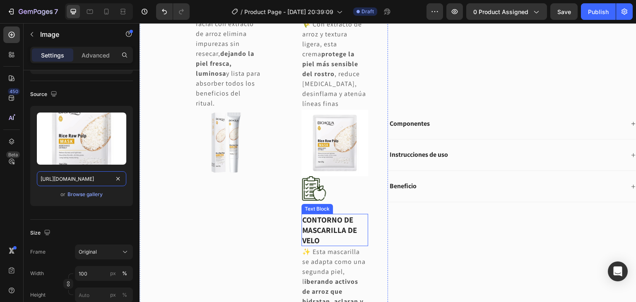
scroll to position [774, 0]
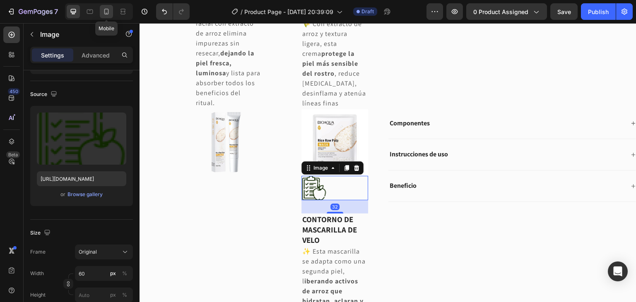
click at [106, 11] on icon at bounding box center [106, 11] width 8 height 8
type input "[URL][DOMAIN_NAME]"
type input "50"
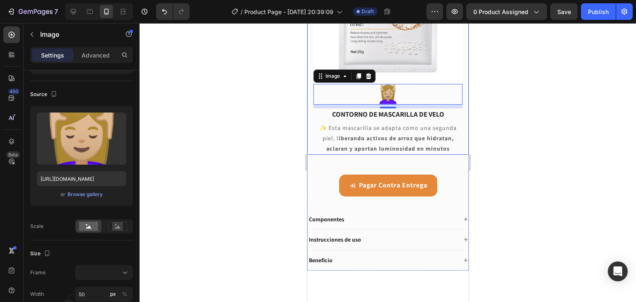
scroll to position [1400, 0]
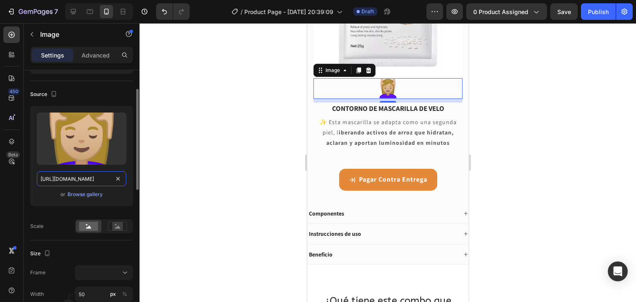
click at [80, 177] on input "[URL][DOMAIN_NAME]" at bounding box center [81, 178] width 89 height 15
click at [76, 12] on icon at bounding box center [73, 11] width 8 height 8
type input "[URL][DOMAIN_NAME]"
type input "60"
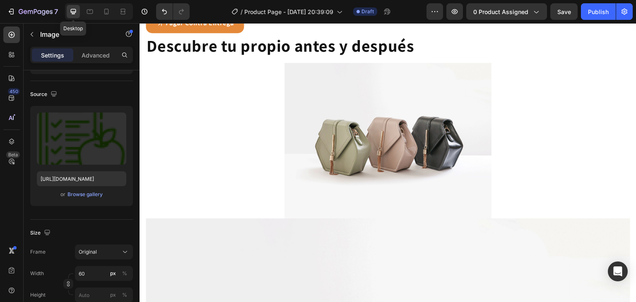
scroll to position [1761, 0]
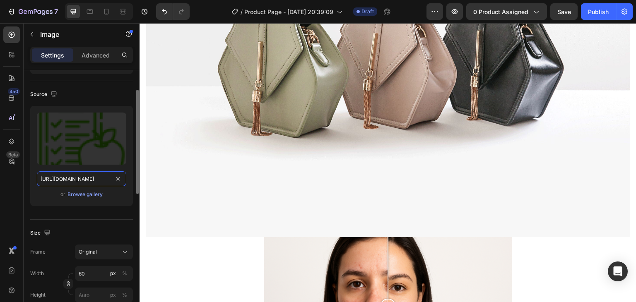
click at [59, 180] on input "[URL][DOMAIN_NAME]" at bounding box center [81, 178] width 89 height 15
paste input "[DOMAIN_NAME][URL]"
type input "[URL][DOMAIN_NAME]"
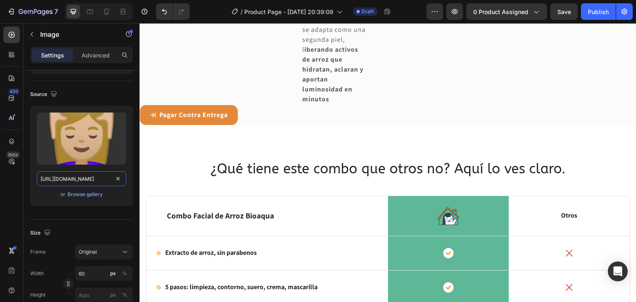
scroll to position [1006, 0]
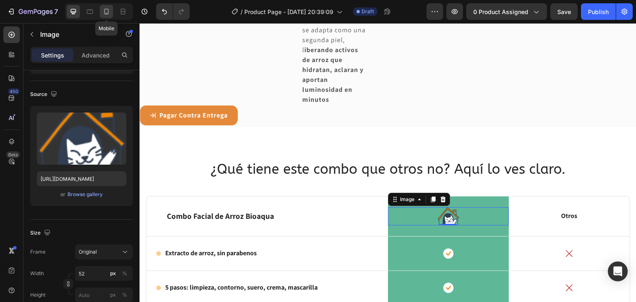
click at [106, 10] on icon at bounding box center [106, 11] width 8 height 8
type input "[URL][DOMAIN_NAME]"
type input "80"
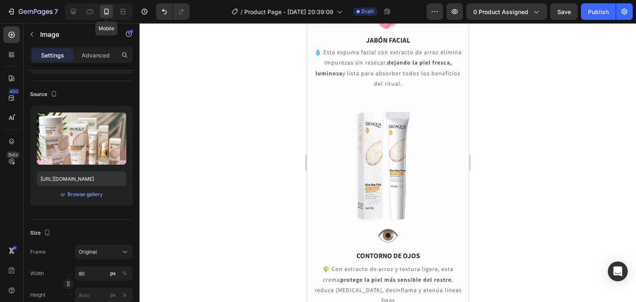
scroll to position [788, 0]
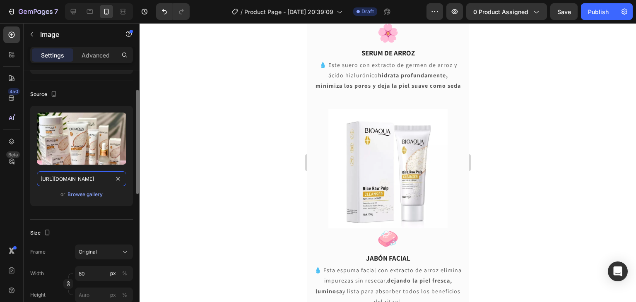
click at [60, 178] on input "[URL][DOMAIN_NAME]" at bounding box center [81, 178] width 89 height 15
click at [71, 10] on icon at bounding box center [73, 11] width 8 height 8
type input "[URL][DOMAIN_NAME]"
type input "52"
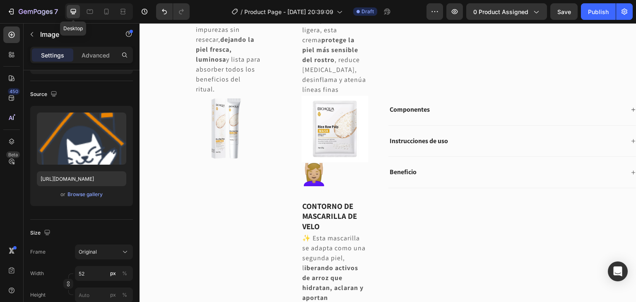
scroll to position [845, 0]
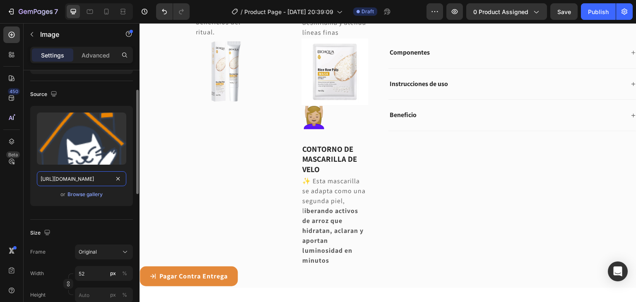
click at [71, 176] on input "[URL][DOMAIN_NAME]" at bounding box center [81, 178] width 89 height 15
paste input "[DOMAIN_NAME][URL]"
type input "[URL][DOMAIN_NAME]"
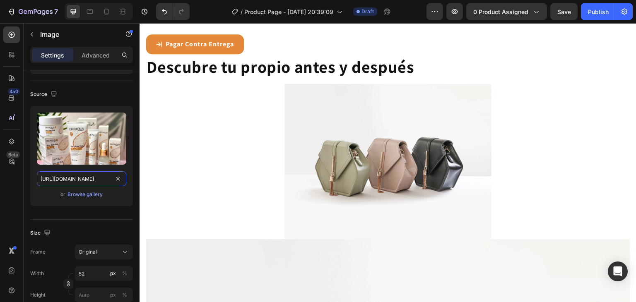
scroll to position [1391, 0]
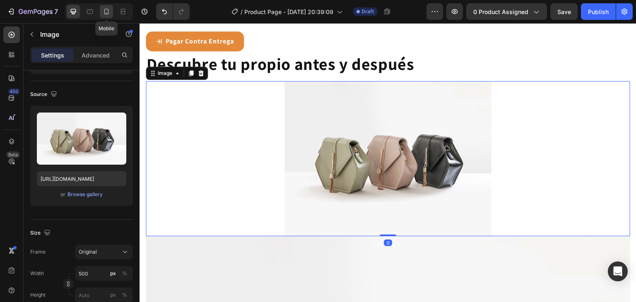
click at [108, 14] on icon at bounding box center [106, 12] width 5 height 6
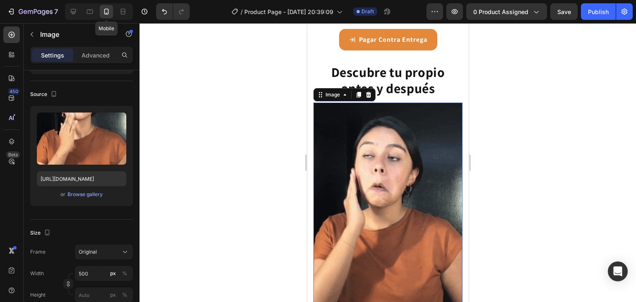
scroll to position [1441, 0]
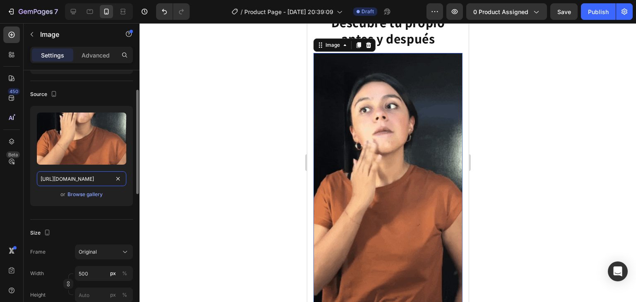
click at [85, 181] on input "[URL][DOMAIN_NAME]" at bounding box center [81, 178] width 89 height 15
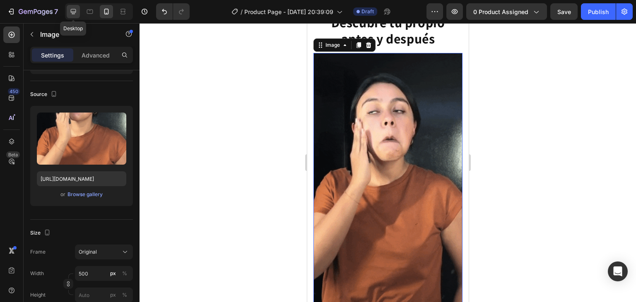
click at [74, 14] on icon at bounding box center [73, 11] width 8 height 8
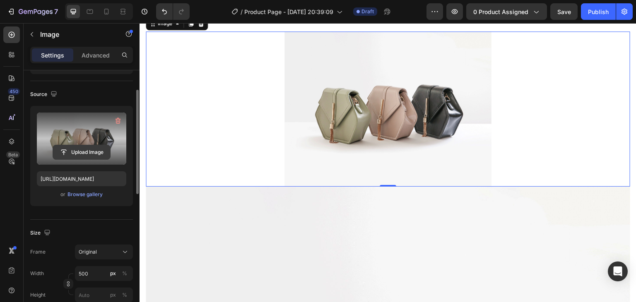
scroll to position [1419, 0]
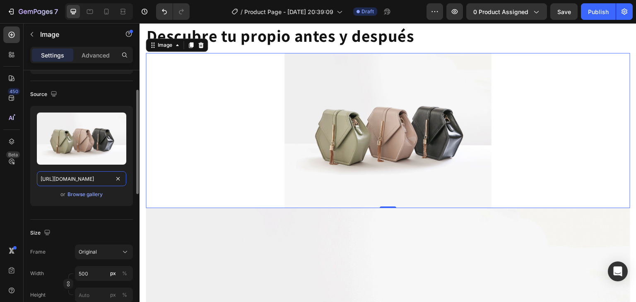
click at [84, 175] on input "[URL][DOMAIN_NAME]" at bounding box center [81, 178] width 89 height 15
paste input "[DOMAIN_NAME][URL]"
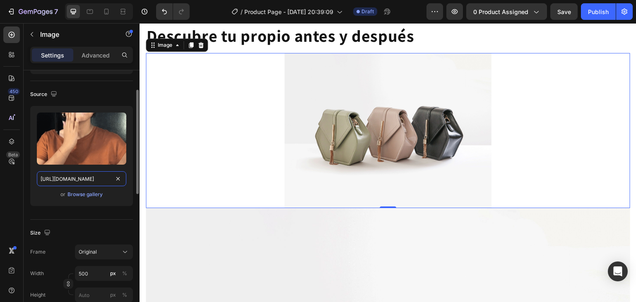
scroll to position [0, 429]
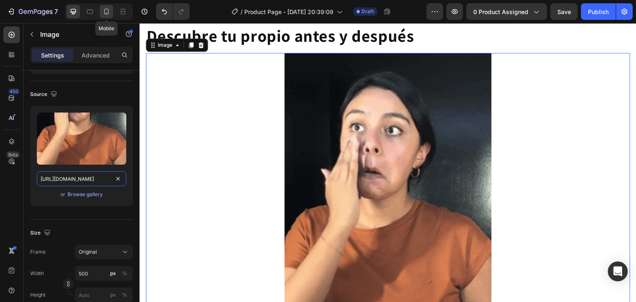
type input "[URL][DOMAIN_NAME]"
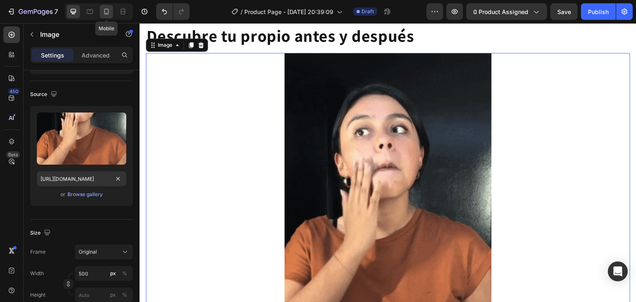
scroll to position [0, 0]
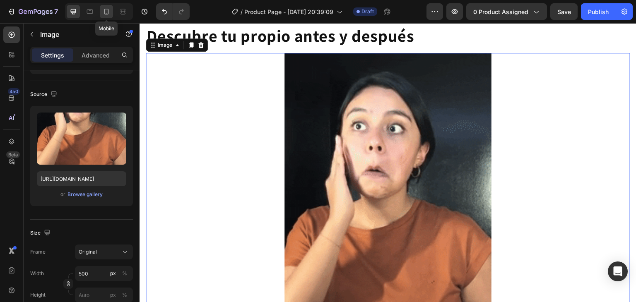
click at [107, 11] on icon at bounding box center [106, 11] width 8 height 8
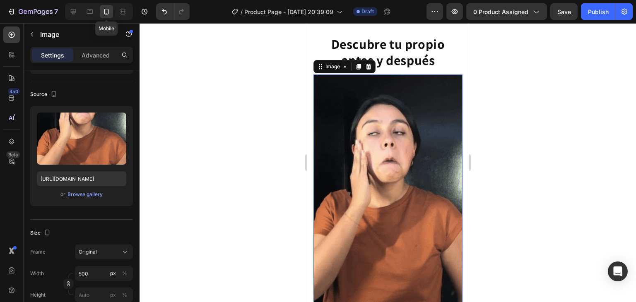
scroll to position [1441, 0]
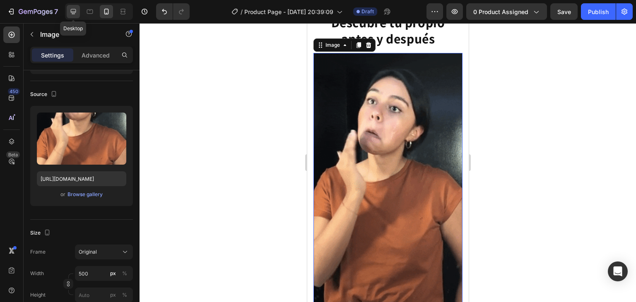
click at [67, 10] on div at bounding box center [73, 11] width 13 height 13
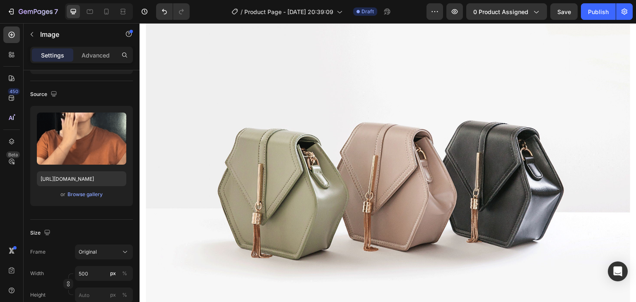
scroll to position [1845, 0]
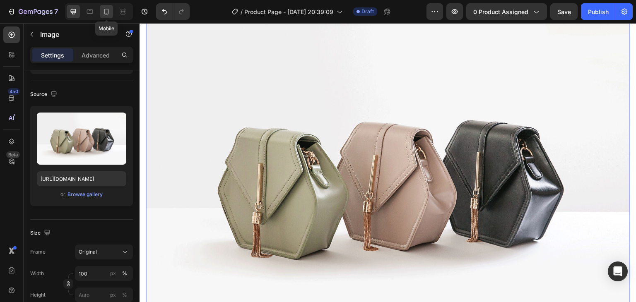
click at [107, 11] on icon at bounding box center [106, 11] width 8 height 8
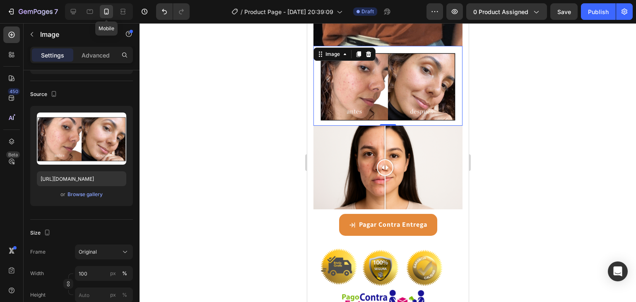
scroll to position [1695, 0]
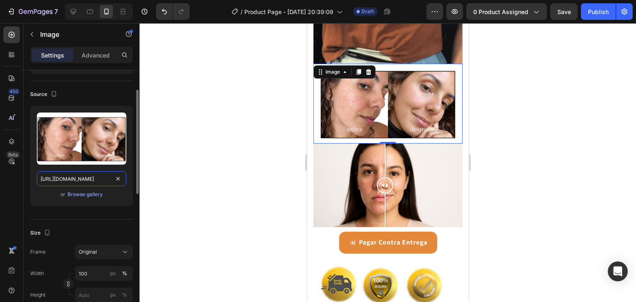
click at [88, 182] on input "[URL][DOMAIN_NAME]" at bounding box center [81, 178] width 89 height 15
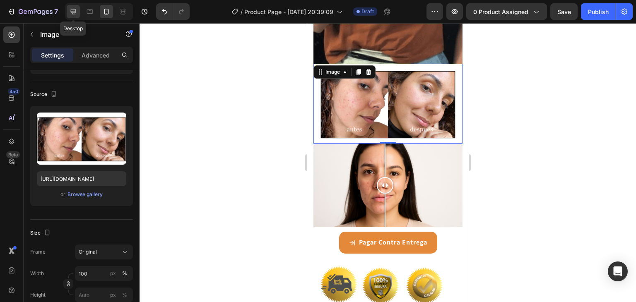
click at [72, 11] on icon at bounding box center [73, 11] width 8 height 8
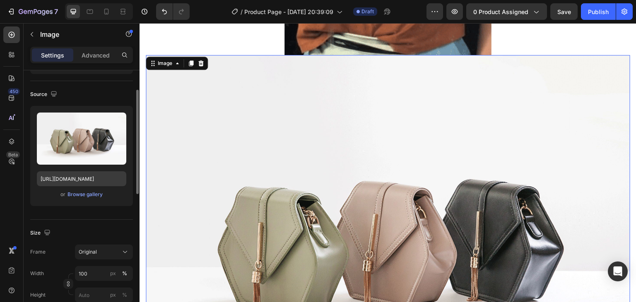
scroll to position [1787, 0]
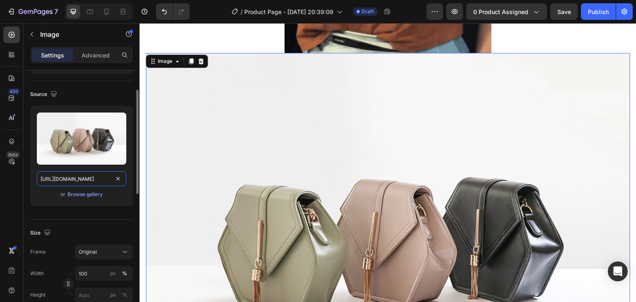
click at [81, 179] on input "[URL][DOMAIN_NAME]" at bounding box center [81, 178] width 89 height 15
paste input "[DOMAIN_NAME][URL][DOMAIN_NAME]"
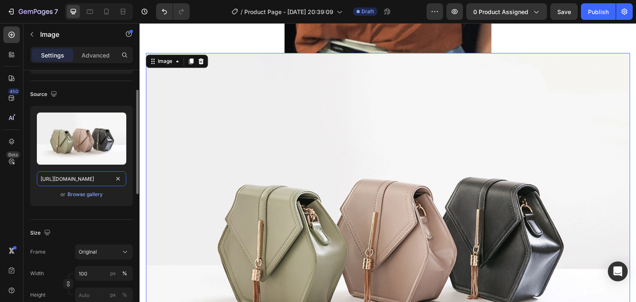
type input "[URL][DOMAIN_NAME]"
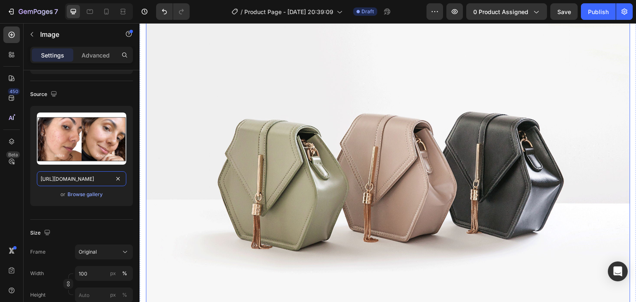
scroll to position [2274, 0]
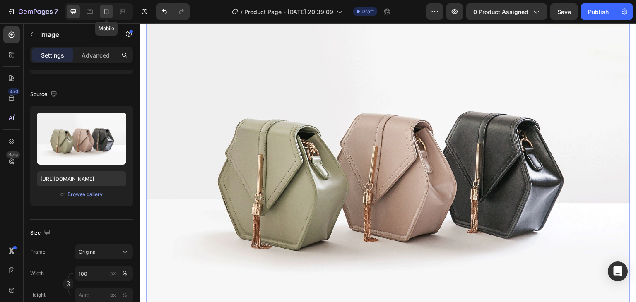
click at [108, 10] on icon at bounding box center [106, 12] width 5 height 6
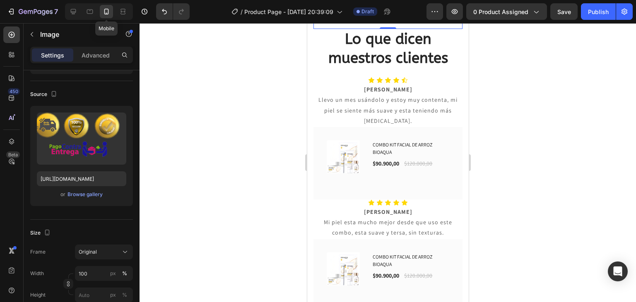
scroll to position [1891, 0]
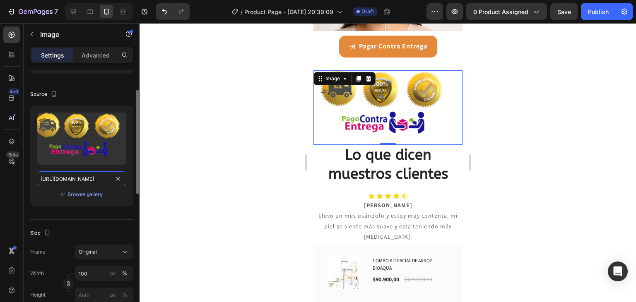
click at [73, 182] on input "[URL][DOMAIN_NAME]" at bounding box center [81, 178] width 89 height 15
click at [74, 14] on icon at bounding box center [73, 11] width 5 height 5
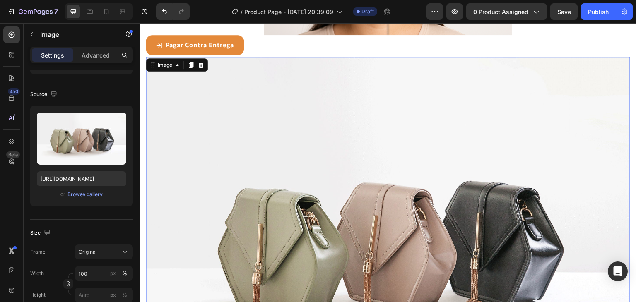
scroll to position [2204, 0]
click at [84, 176] on input "[URL][DOMAIN_NAME]" at bounding box center [81, 178] width 89 height 15
paste input "[DOMAIN_NAME][URL][DOMAIN_NAME]"
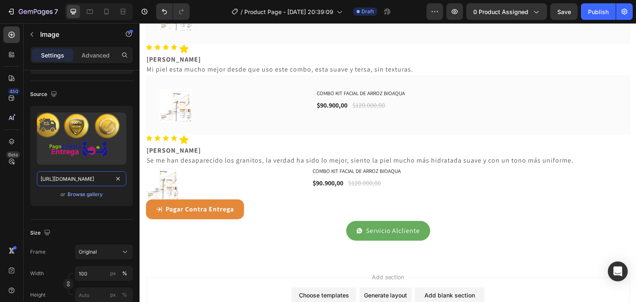
scroll to position [2620, 0]
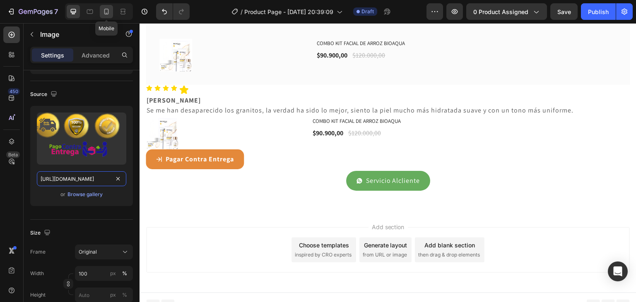
type input "[URL][DOMAIN_NAME]"
click at [108, 13] on icon at bounding box center [106, 11] width 8 height 8
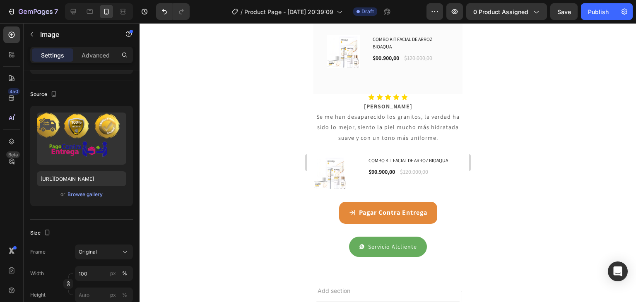
scroll to position [2815, 0]
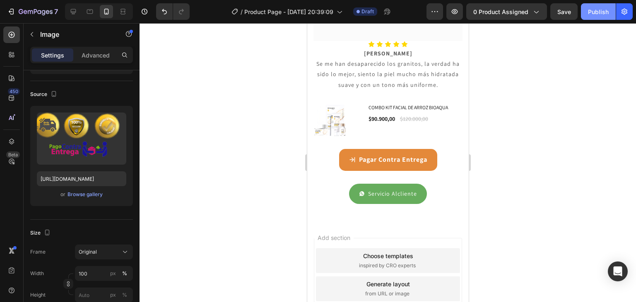
click at [595, 11] on div "Publish" at bounding box center [598, 11] width 21 height 9
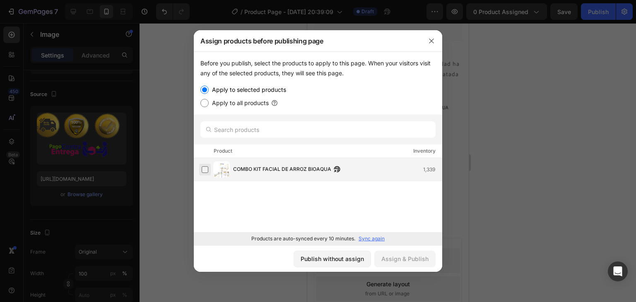
click at [205, 168] on label at bounding box center [205, 169] width 7 height 7
click at [402, 255] on div "Assign & Publish" at bounding box center [404, 259] width 47 height 9
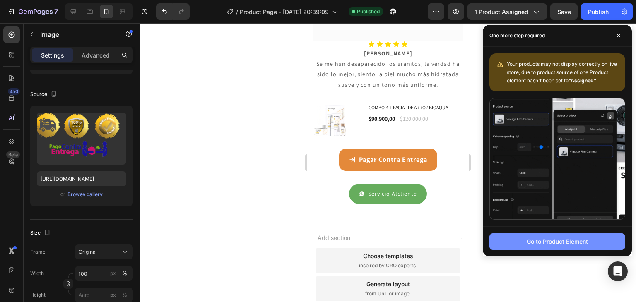
click at [542, 242] on div "Go to Product Element" at bounding box center [557, 241] width 61 height 9
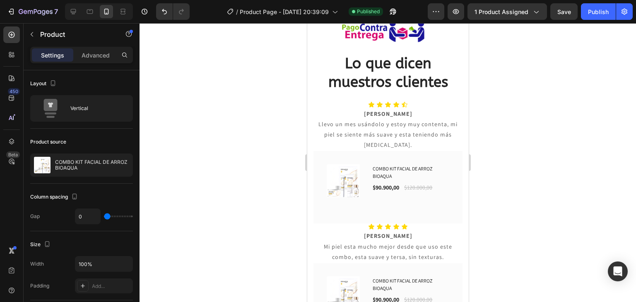
scroll to position [2245, 0]
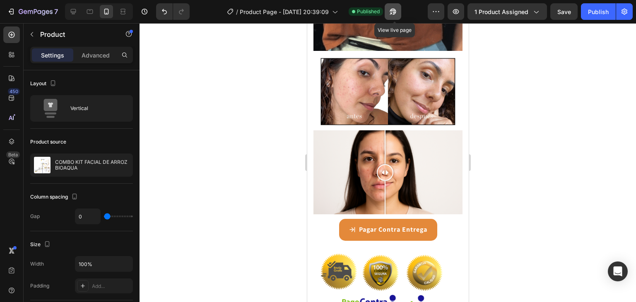
click at [393, 14] on icon "button" at bounding box center [393, 11] width 8 height 8
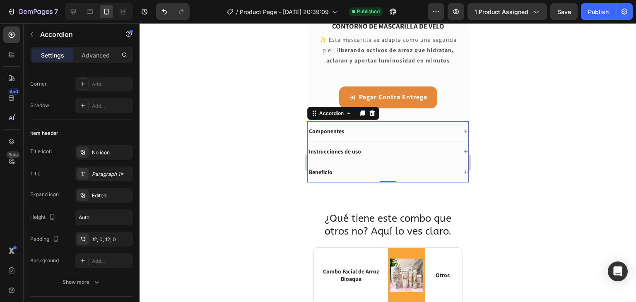
scroll to position [0, 0]
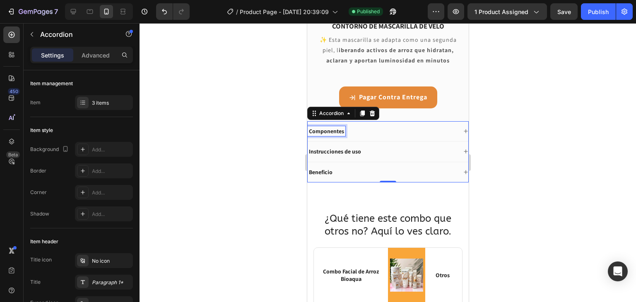
click at [340, 128] on p "Componentes" at bounding box center [325, 131] width 35 height 7
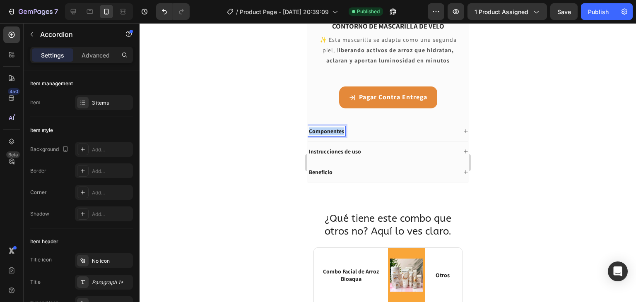
click at [340, 128] on p "Componentes" at bounding box center [325, 131] width 35 height 7
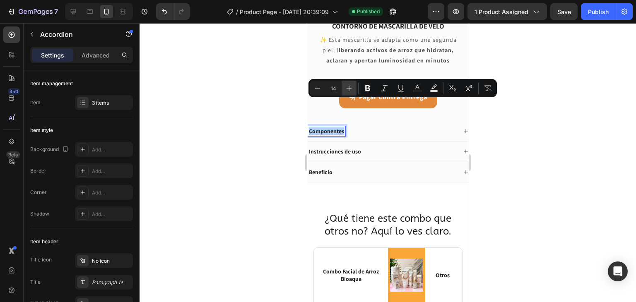
click at [348, 85] on icon "Editor contextual toolbar" at bounding box center [349, 88] width 8 height 8
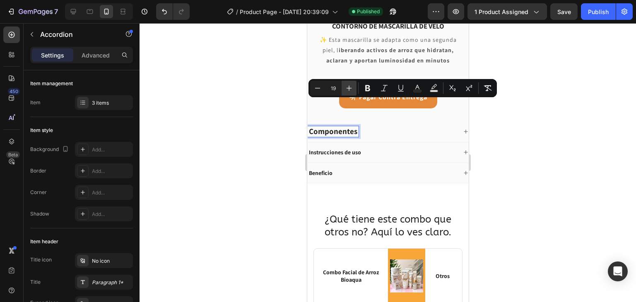
click at [348, 85] on icon "Editor contextual toolbar" at bounding box center [349, 88] width 8 height 8
type input "20"
click at [347, 149] on p "Instrucciones de uso" at bounding box center [334, 152] width 52 height 7
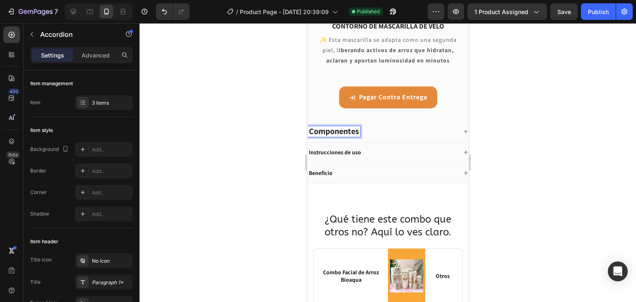
click at [351, 126] on span "Componentes" at bounding box center [333, 131] width 50 height 11
click at [353, 126] on span "Componentes" at bounding box center [333, 131] width 50 height 11
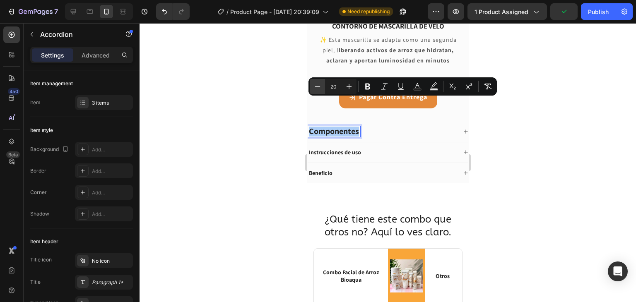
click at [320, 88] on icon "Editor contextual toolbar" at bounding box center [317, 86] width 8 height 8
type input "18"
click at [335, 147] on div "Instrucciones de uso" at bounding box center [334, 152] width 55 height 10
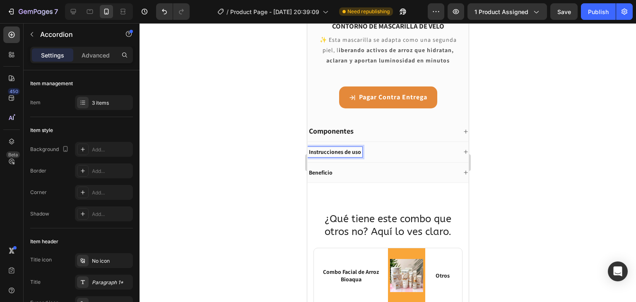
click at [336, 148] on p "Instrucciones de uso" at bounding box center [334, 151] width 52 height 7
drag, startPoint x: 360, startPoint y: 125, endPoint x: 307, endPoint y: 127, distance: 52.6
click at [307, 147] on div "Instrucciones de uso" at bounding box center [334, 152] width 55 height 10
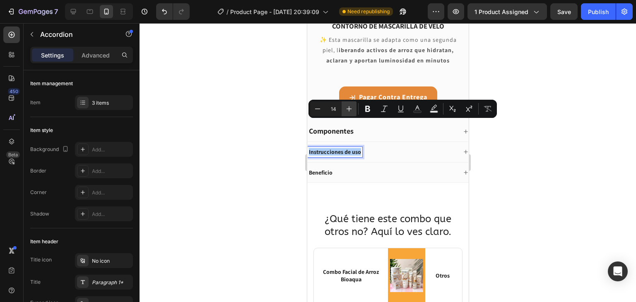
click at [349, 111] on icon "Editor contextual toolbar" at bounding box center [349, 108] width 5 height 5
type input "18"
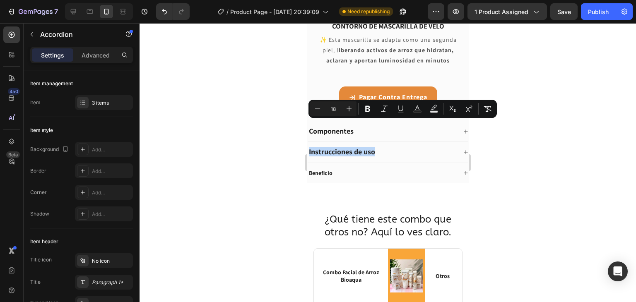
click at [337, 168] on div "Beneficio" at bounding box center [381, 173] width 149 height 10
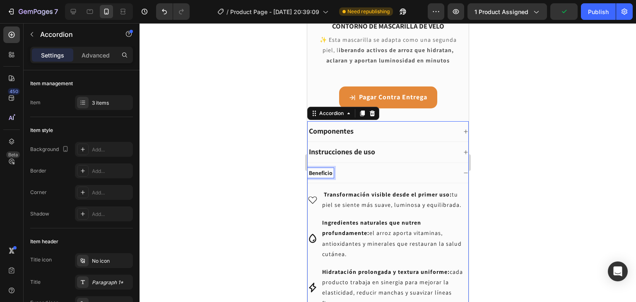
click at [329, 169] on p "Beneficio" at bounding box center [320, 172] width 24 height 7
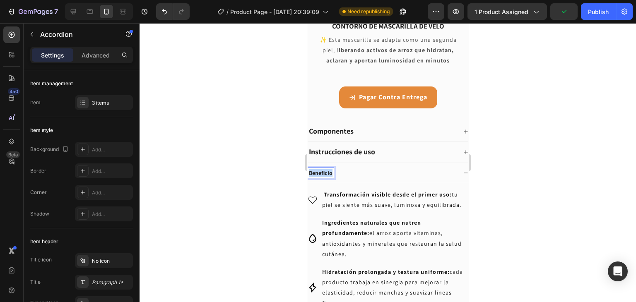
click at [329, 169] on p "Beneficio" at bounding box center [320, 172] width 24 height 7
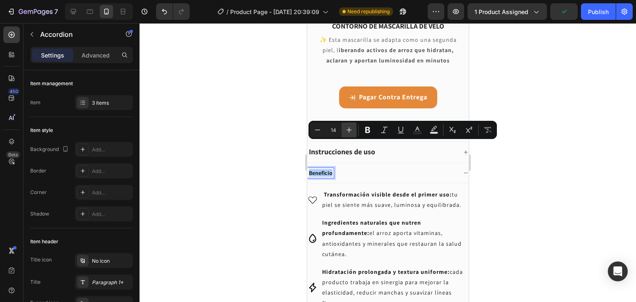
click at [348, 132] on icon "Editor contextual toolbar" at bounding box center [349, 130] width 8 height 8
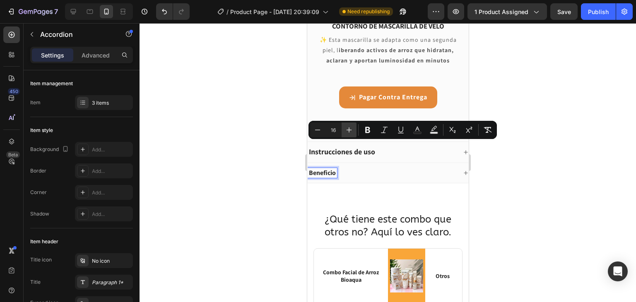
click at [348, 132] on icon "Editor contextual toolbar" at bounding box center [349, 130] width 8 height 8
type input "18"
click at [524, 136] on div at bounding box center [388, 162] width 496 height 279
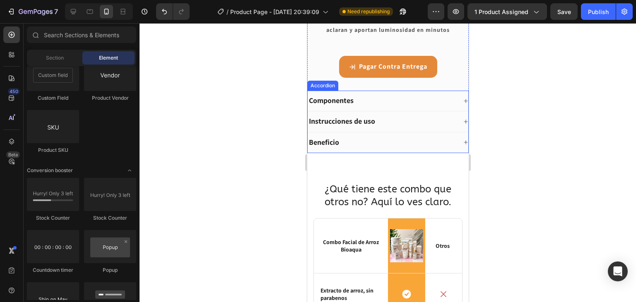
scroll to position [1489, 0]
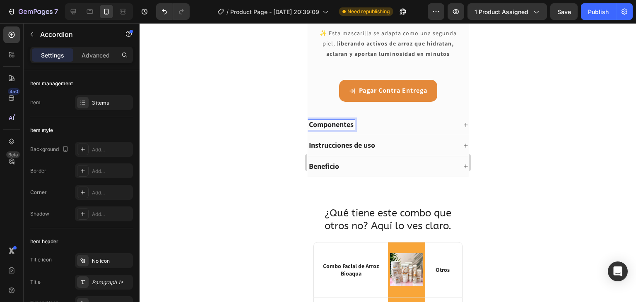
click at [335, 120] on span "Componentes" at bounding box center [330, 125] width 45 height 10
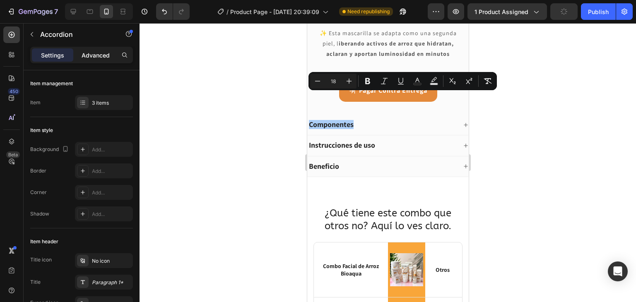
click at [92, 61] on div "Advanced" at bounding box center [95, 54] width 41 height 13
type input "100%"
type input "100"
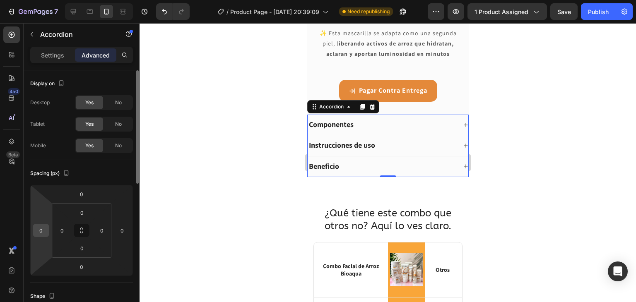
click at [43, 229] on input "0" at bounding box center [41, 230] width 12 height 12
type input "0"
click at [63, 230] on input "0" at bounding box center [62, 230] width 12 height 12
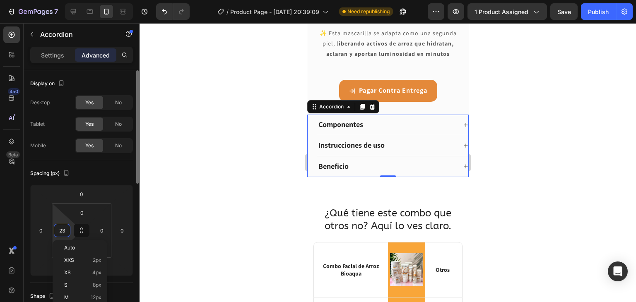
type input "24"
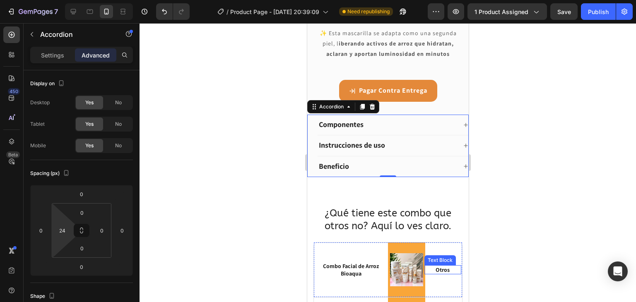
click at [563, 214] on div at bounding box center [388, 162] width 496 height 279
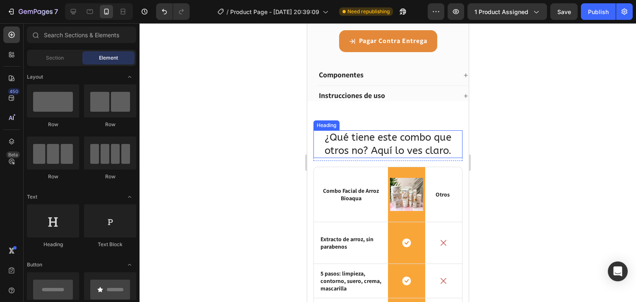
scroll to position [1538, 0]
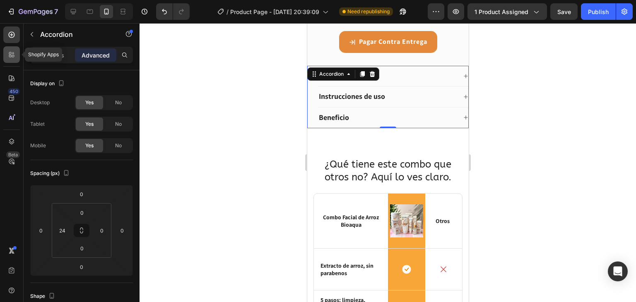
click at [11, 58] on icon at bounding box center [11, 55] width 8 height 8
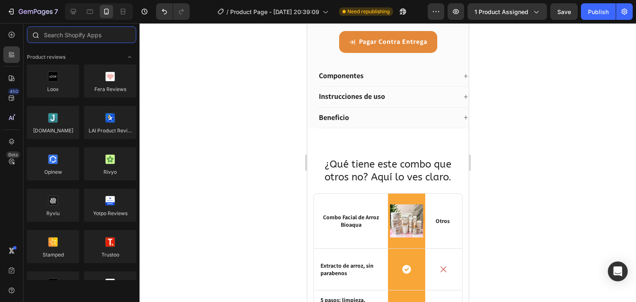
click at [74, 34] on input "text" at bounding box center [81, 34] width 109 height 17
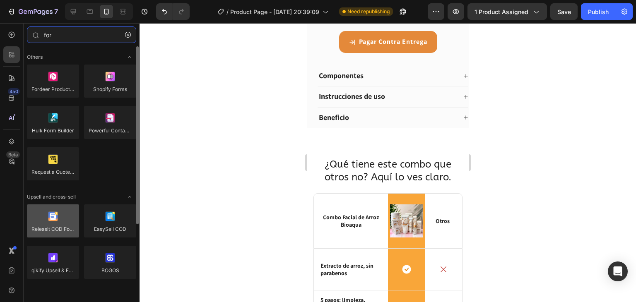
type input "for"
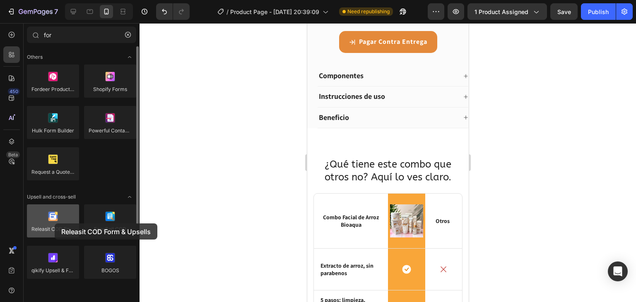
click at [55, 224] on div at bounding box center [53, 221] width 52 height 33
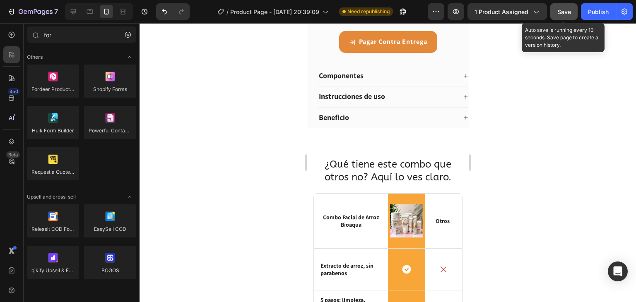
click at [563, 16] on button "Save" at bounding box center [563, 11] width 27 height 17
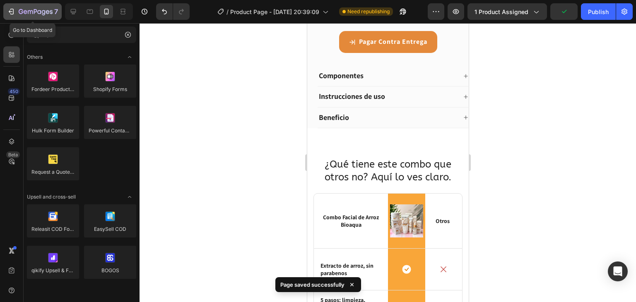
click at [26, 14] on icon "button" at bounding box center [26, 12] width 4 height 4
